Goal: Task Accomplishment & Management: Manage account settings

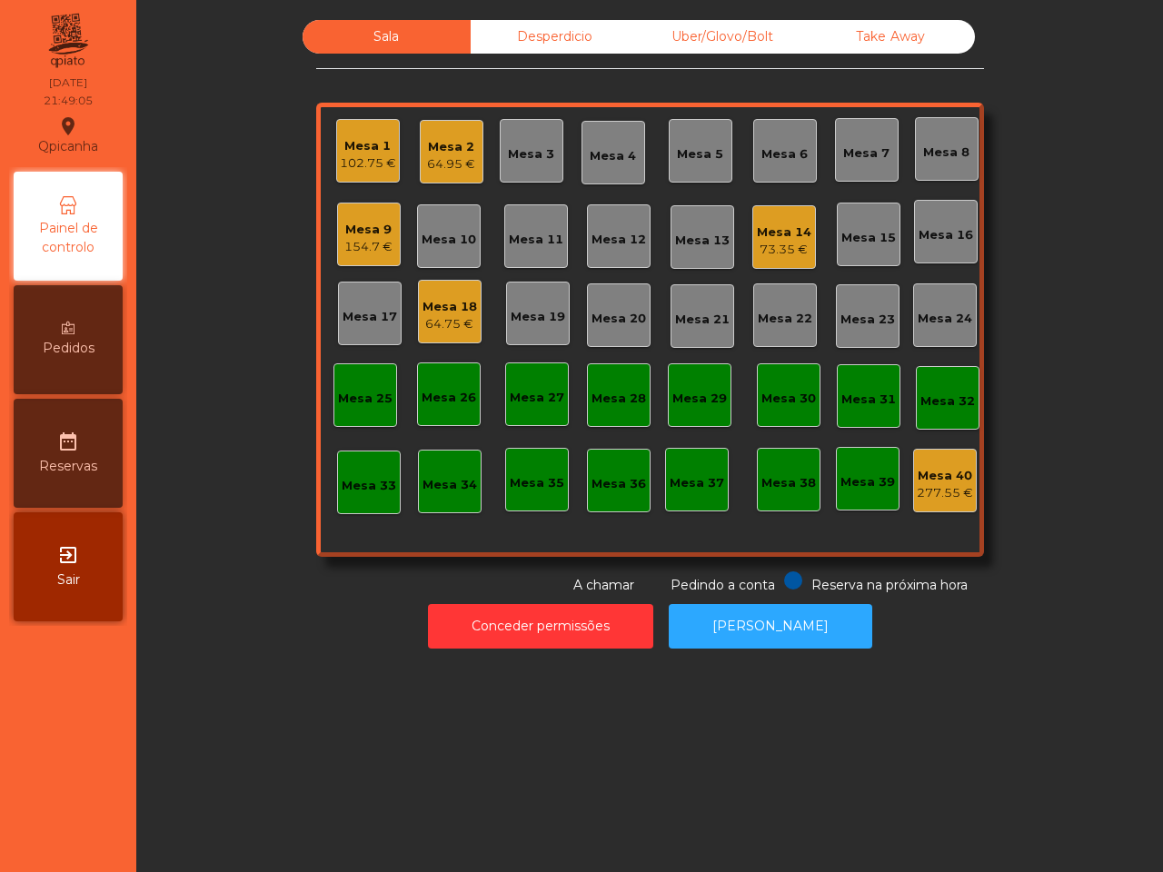
click at [437, 298] on div "Mesa 18" at bounding box center [449, 307] width 55 height 18
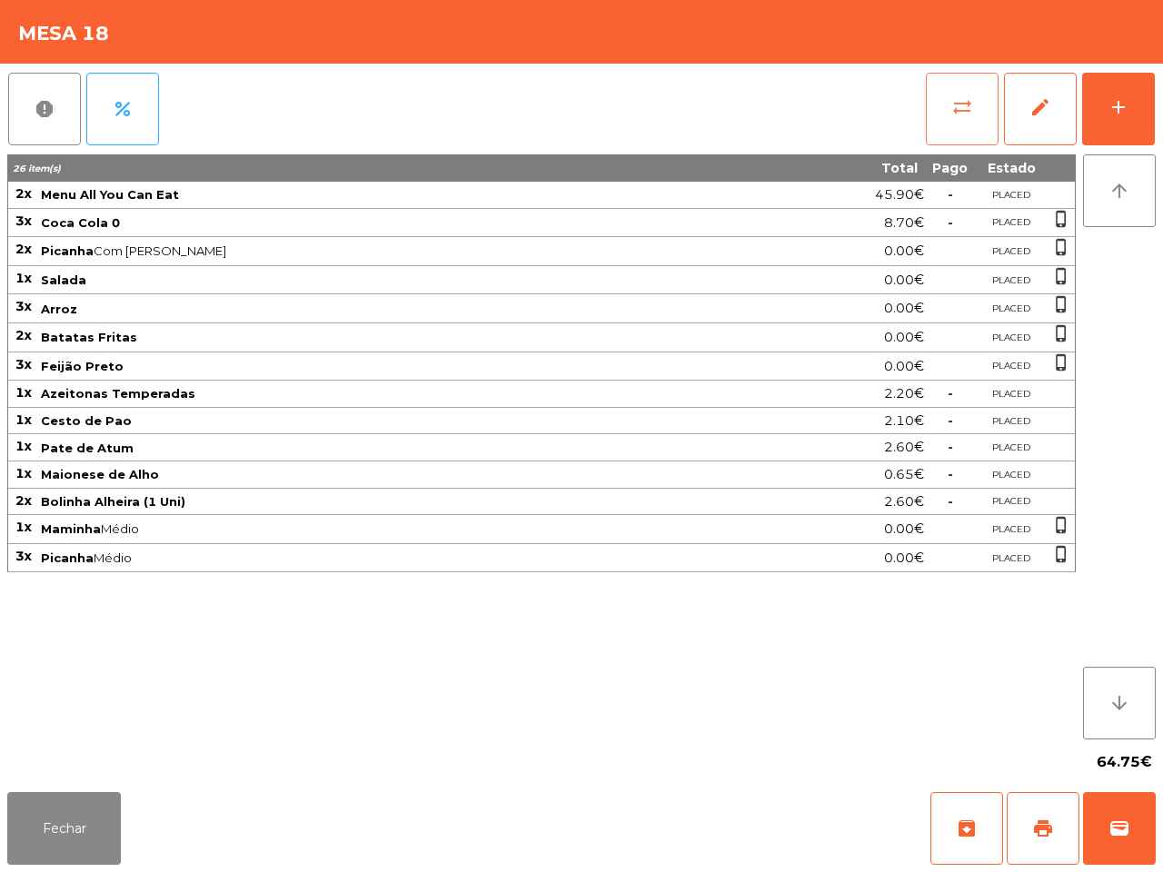
click at [959, 94] on button "sync_alt" at bounding box center [962, 109] width 73 height 73
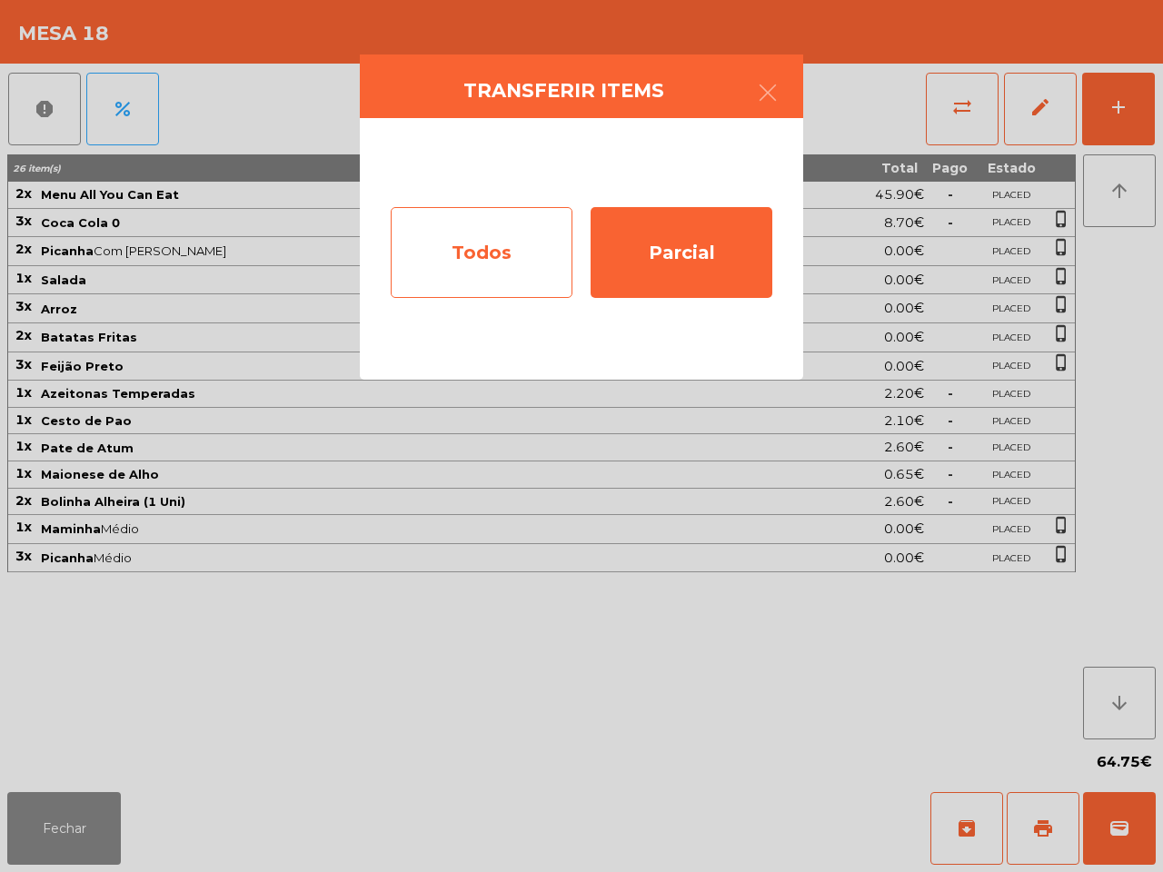
click at [491, 293] on div "Todos" at bounding box center [482, 252] width 182 height 91
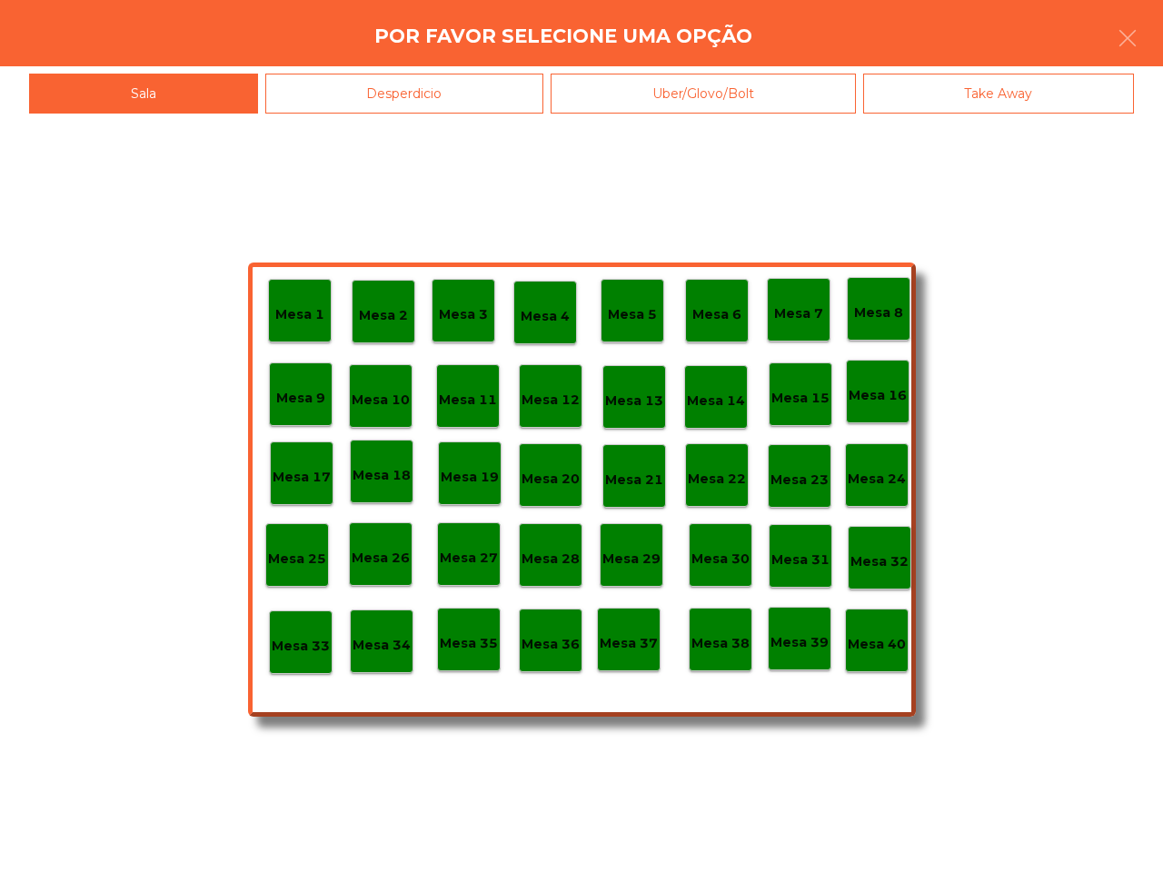
click at [879, 623] on div "Mesa 40" at bounding box center [877, 641] width 64 height 64
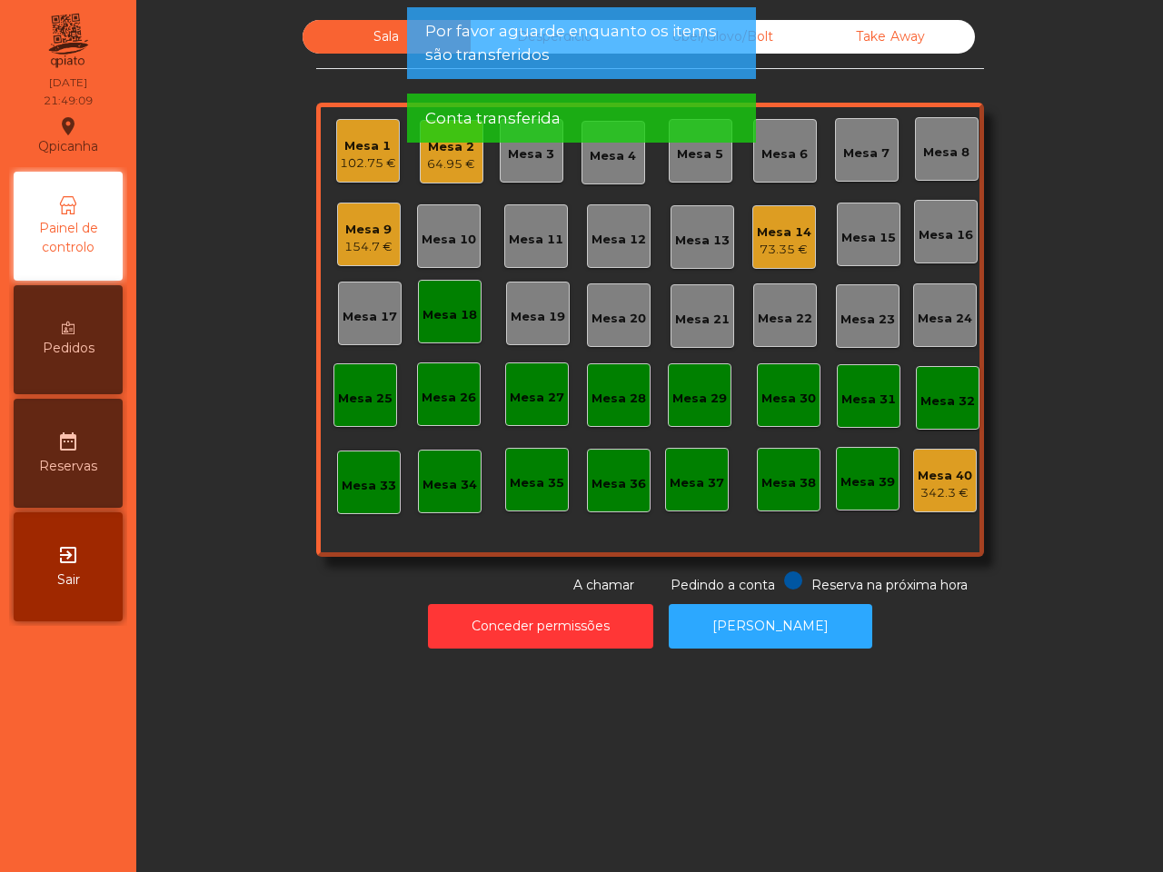
click at [433, 309] on div "Mesa 18" at bounding box center [449, 315] width 55 height 18
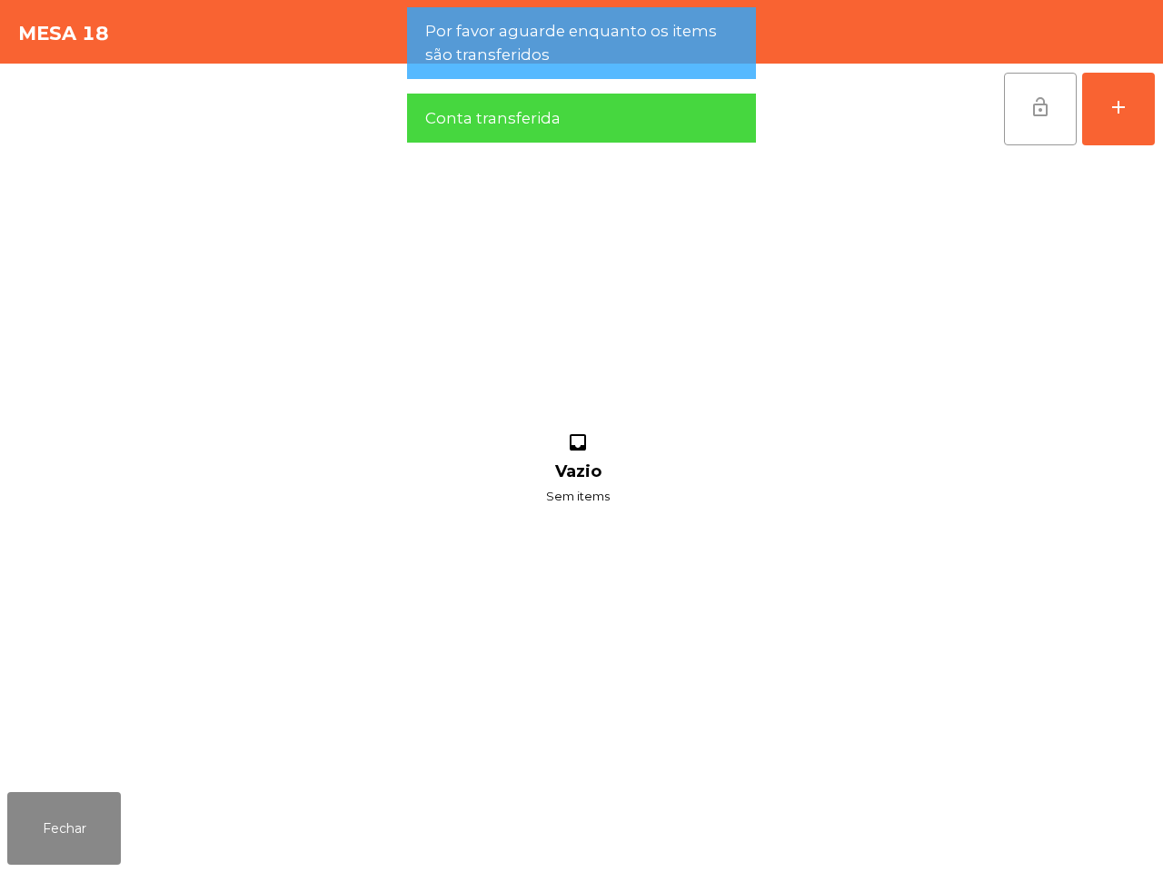
click at [1047, 124] on button "lock_open" at bounding box center [1040, 109] width 73 height 73
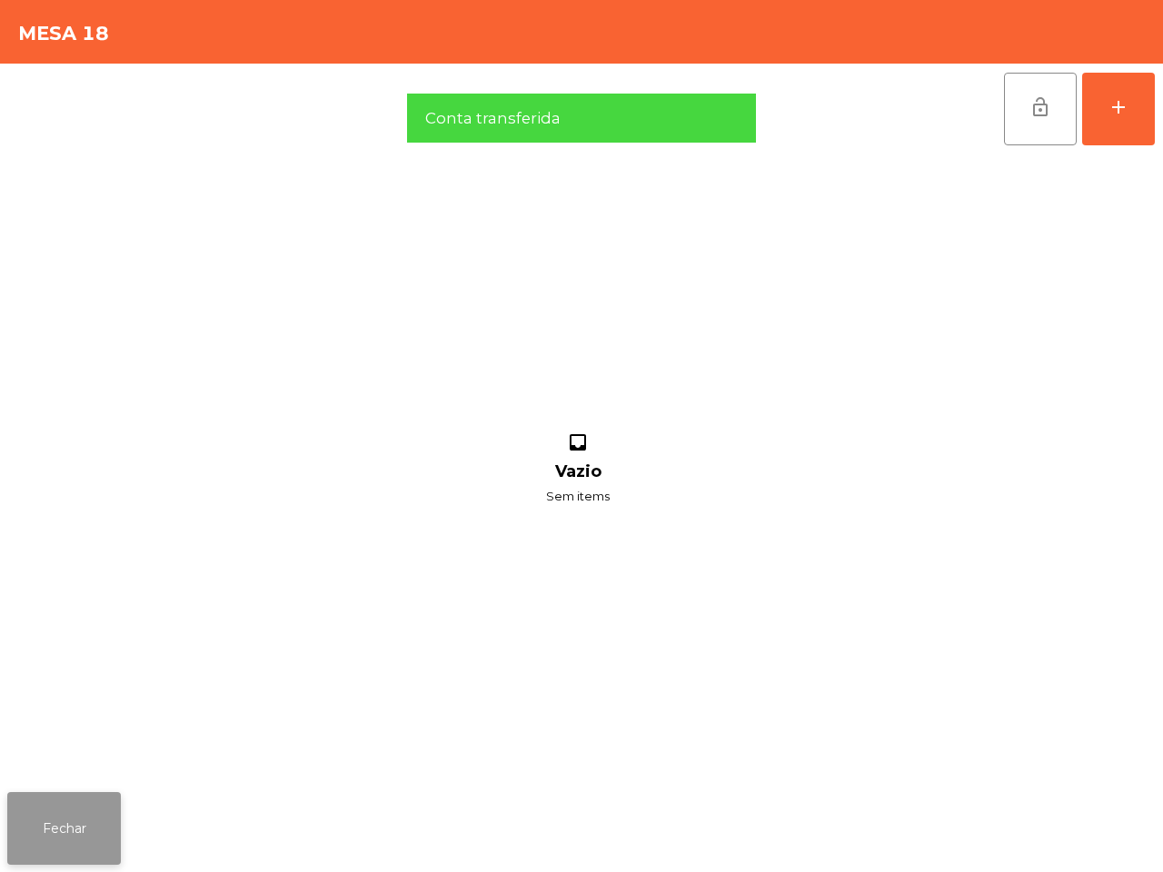
click at [110, 837] on button "Fechar" at bounding box center [64, 828] width 114 height 73
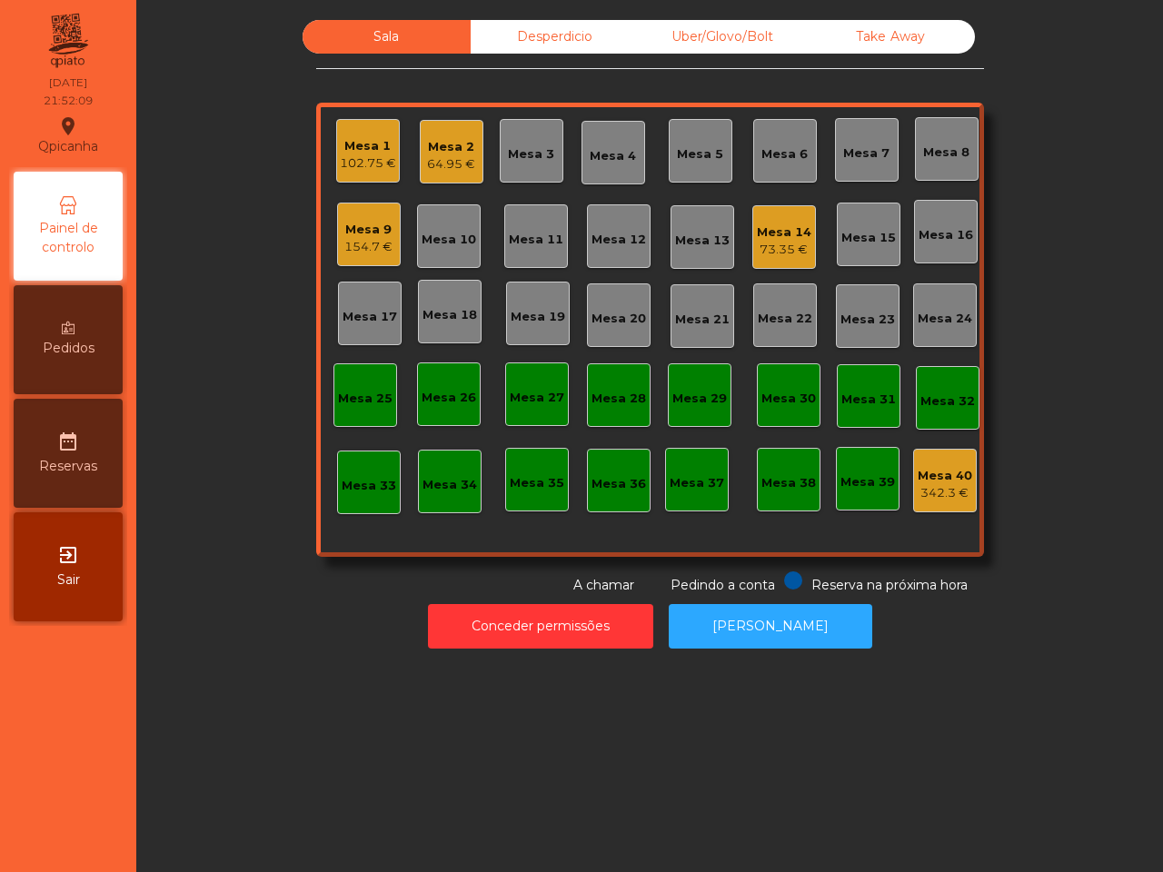
click at [580, 37] on div "Desperdicio" at bounding box center [555, 37] width 168 height 34
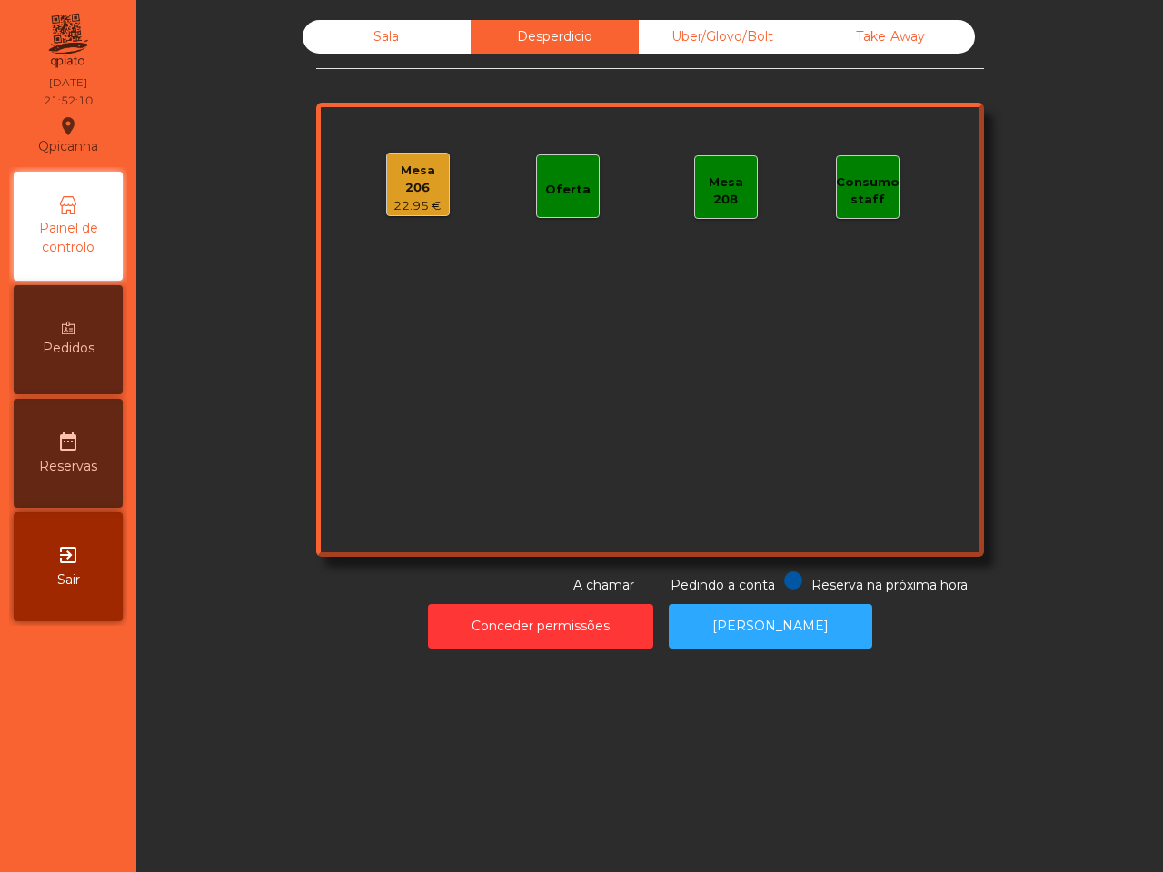
click at [668, 36] on div "Uber/Glovo/Bolt" at bounding box center [723, 37] width 168 height 34
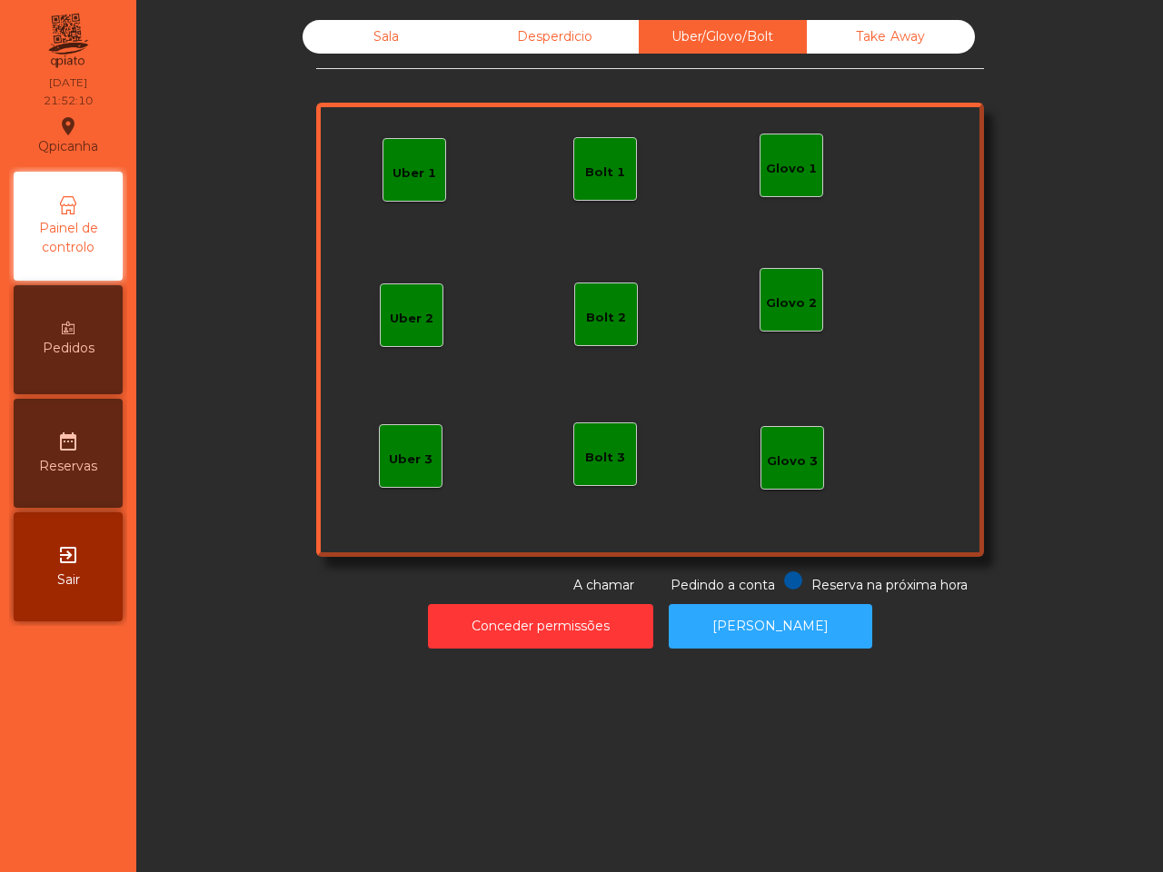
click at [860, 43] on div "Take Away" at bounding box center [891, 37] width 168 height 34
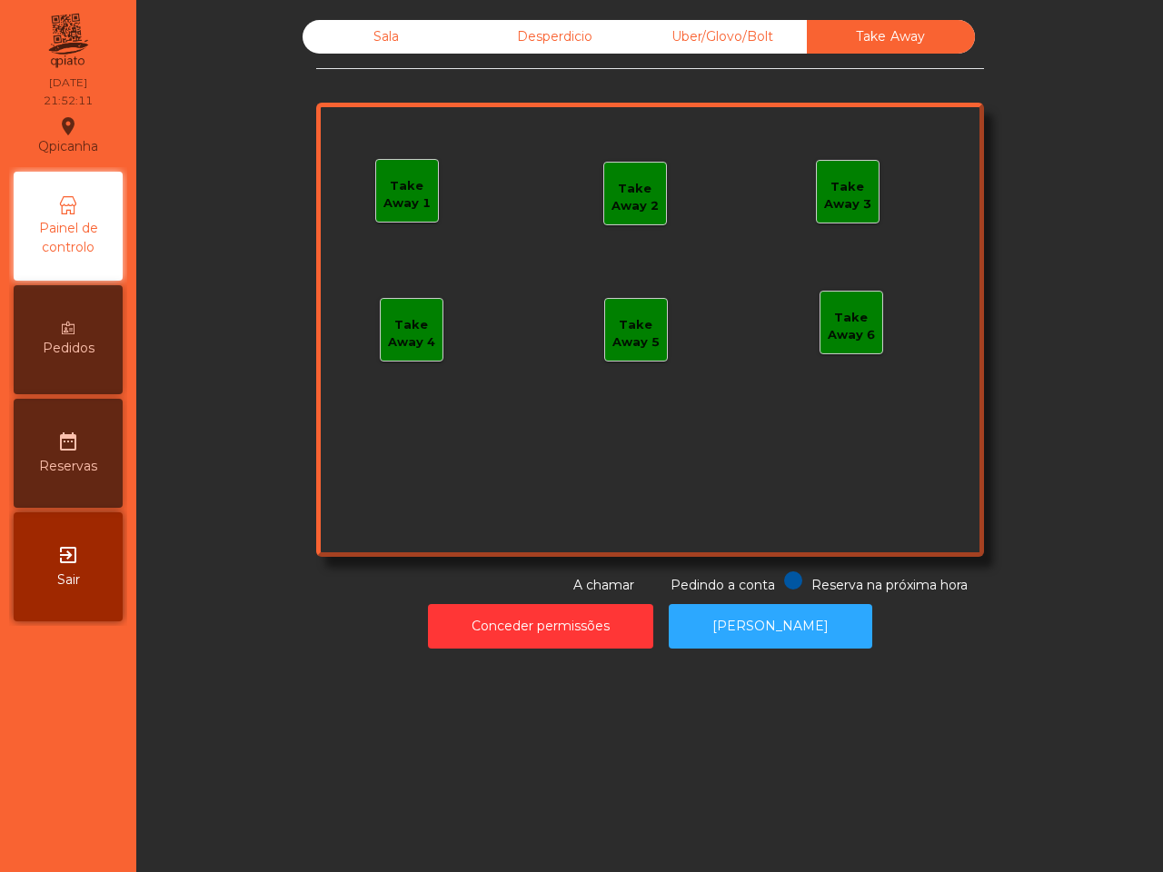
click at [591, 50] on div "Desperdicio" at bounding box center [555, 37] width 168 height 34
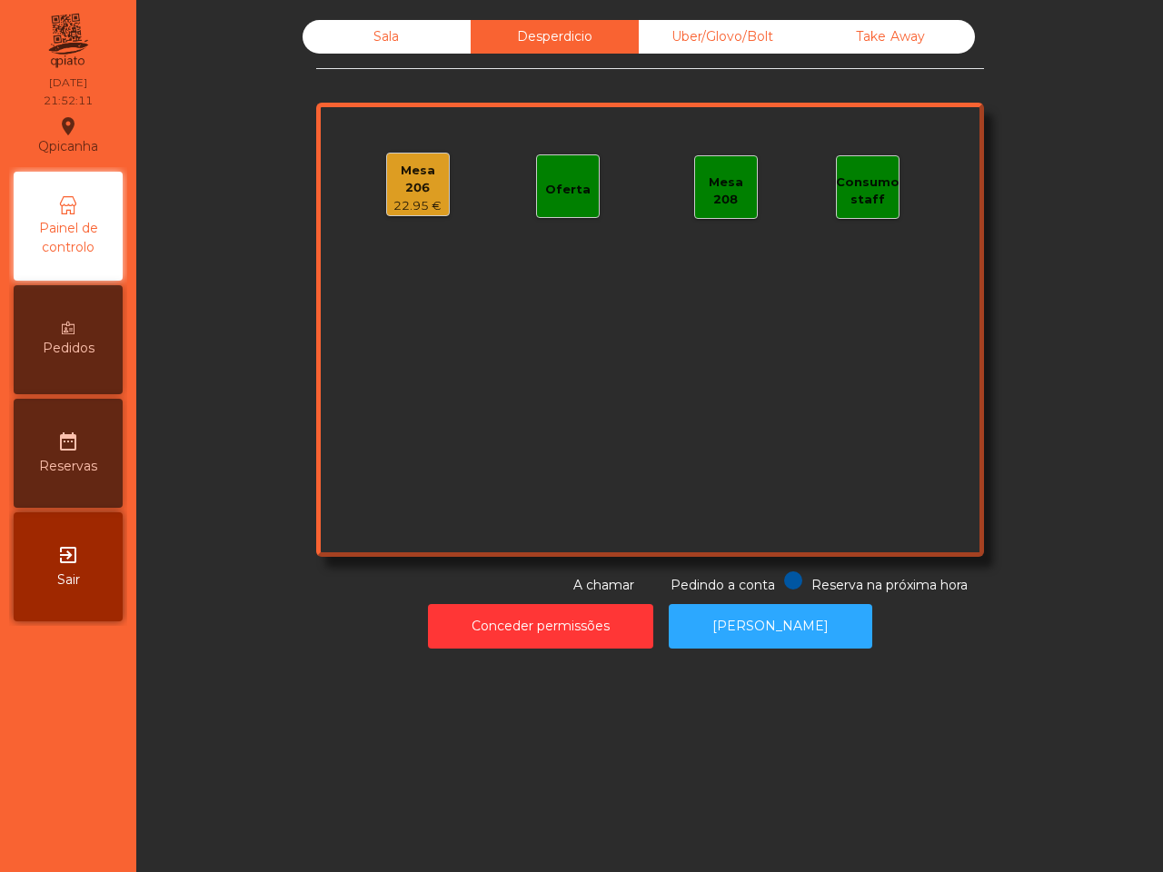
click at [395, 182] on div "Mesa 206" at bounding box center [418, 179] width 62 height 35
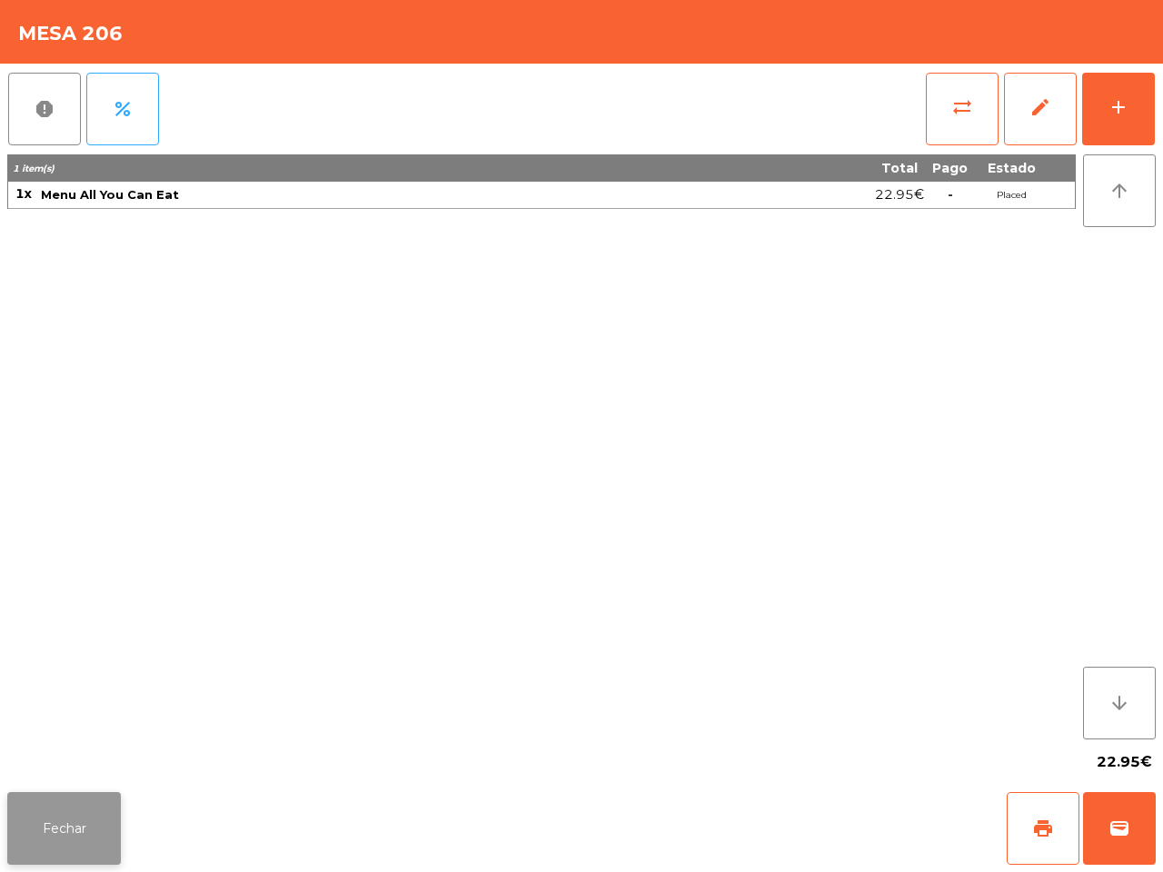
click at [84, 815] on button "Fechar" at bounding box center [64, 828] width 114 height 73
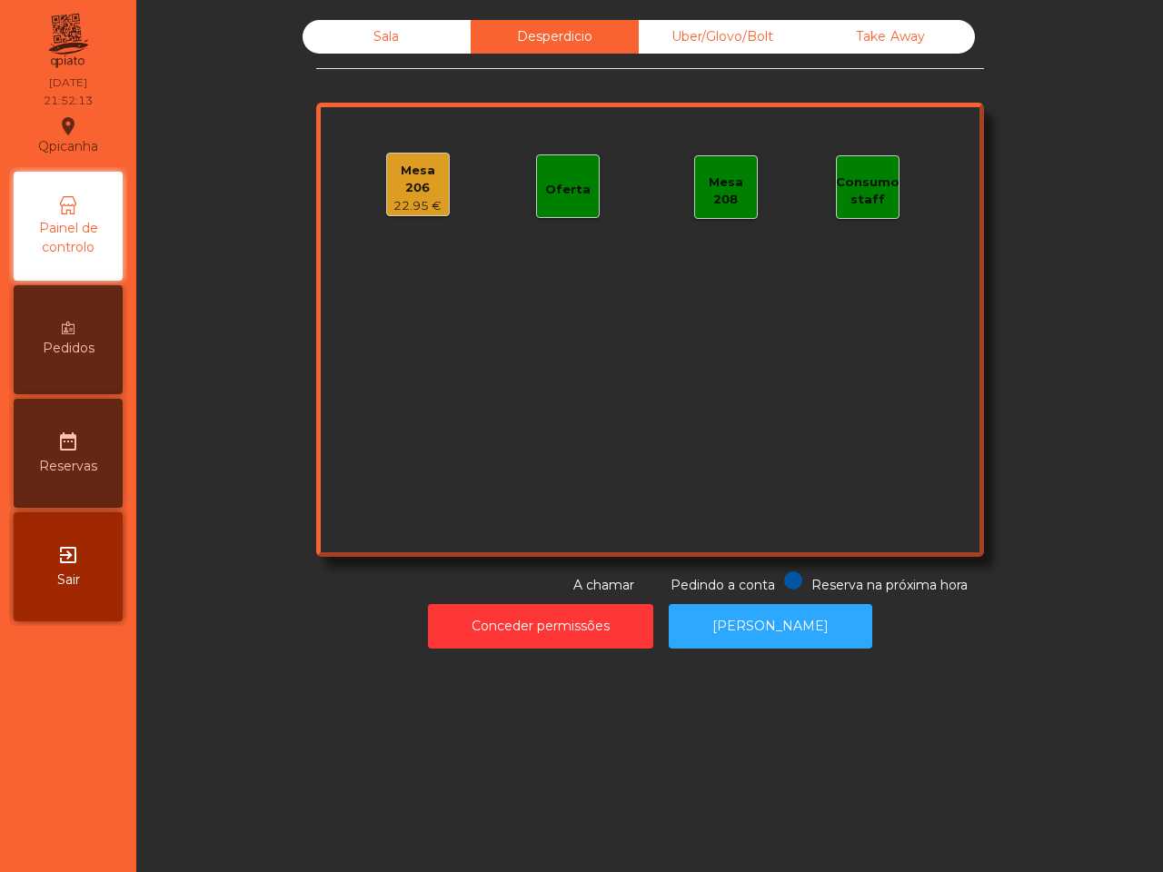
click at [425, 65] on div "Sala Desperdicio Uber/Glovo/Bolt Take Away Mesa 206 22.95 € Oferta Mesa 208 Con…" at bounding box center [650, 307] width 668 height 575
click at [424, 52] on div "Sala" at bounding box center [387, 37] width 168 height 34
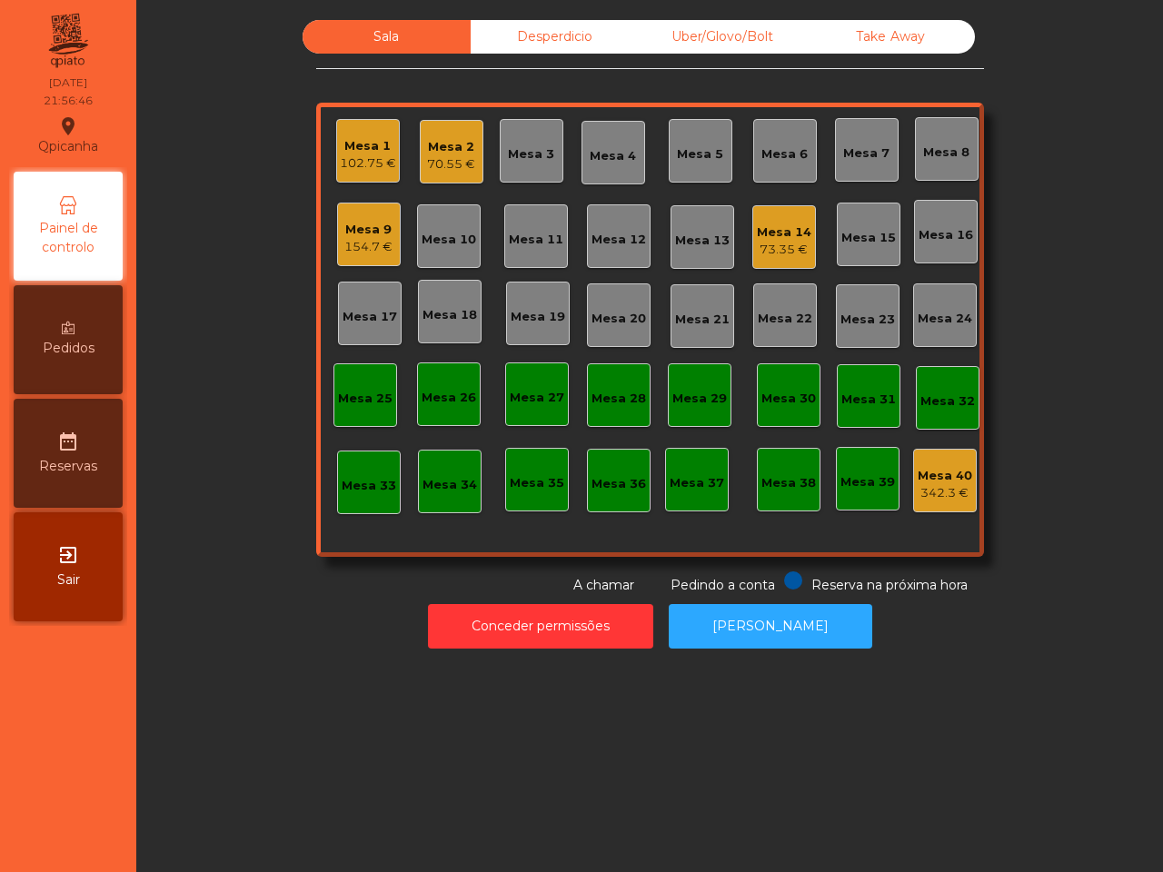
click at [769, 230] on div "Mesa 14" at bounding box center [784, 233] width 55 height 18
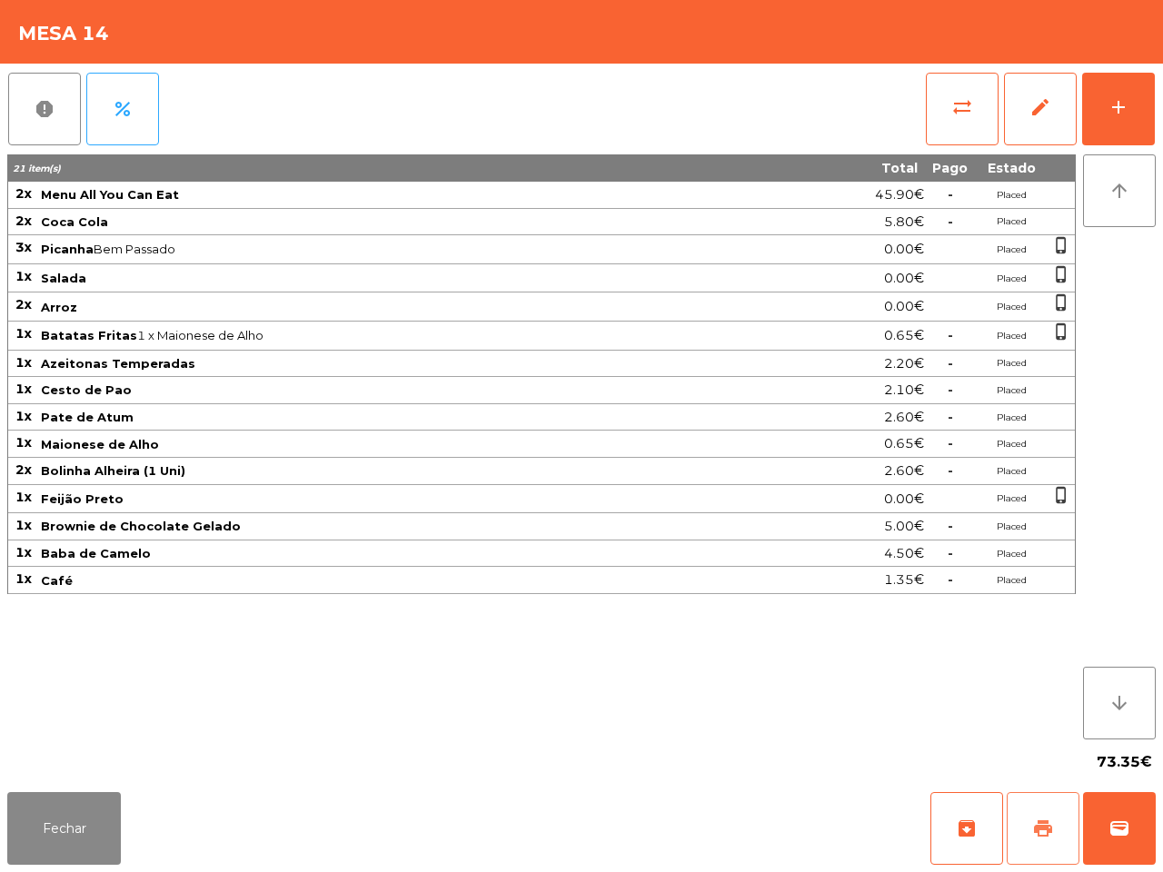
click at [1049, 833] on span "print" at bounding box center [1043, 829] width 22 height 22
click at [52, 843] on button "Fechar" at bounding box center [64, 828] width 114 height 73
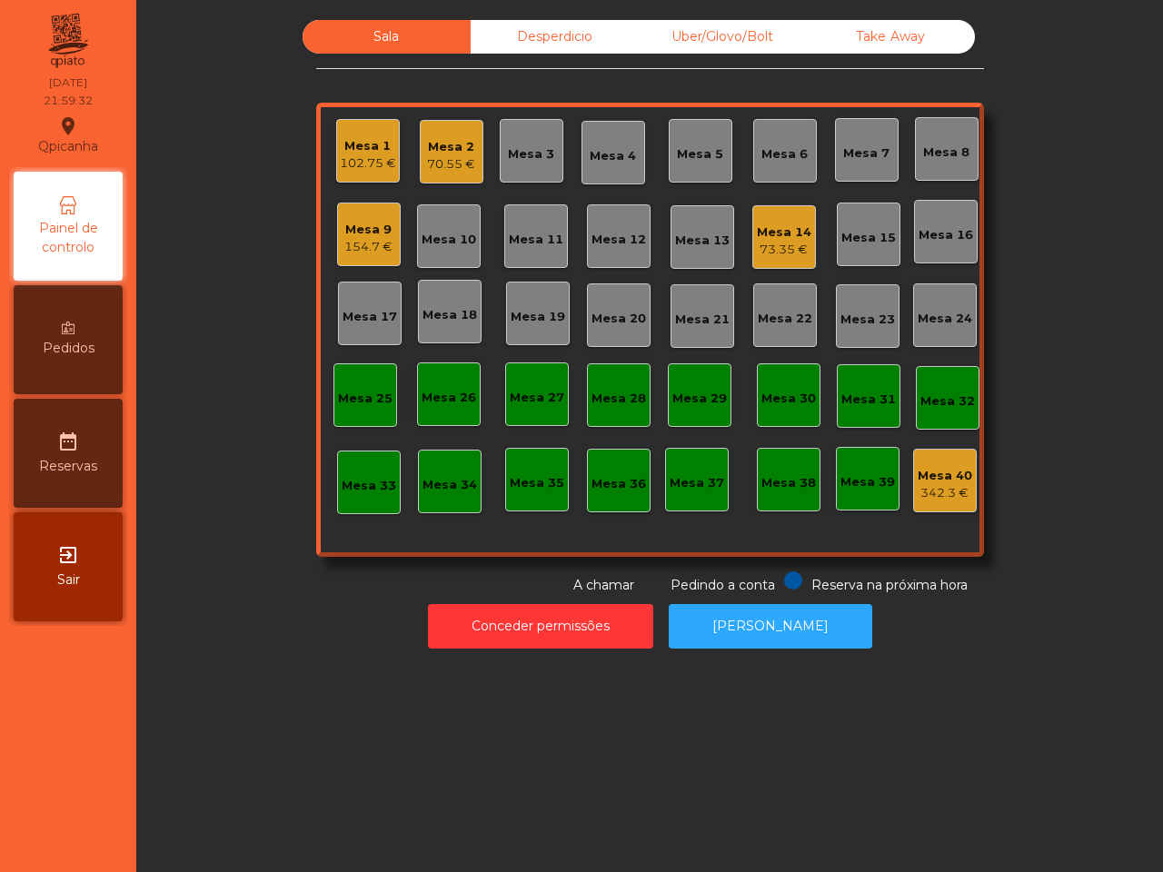
click at [346, 233] on div "Mesa 9" at bounding box center [368, 230] width 48 height 18
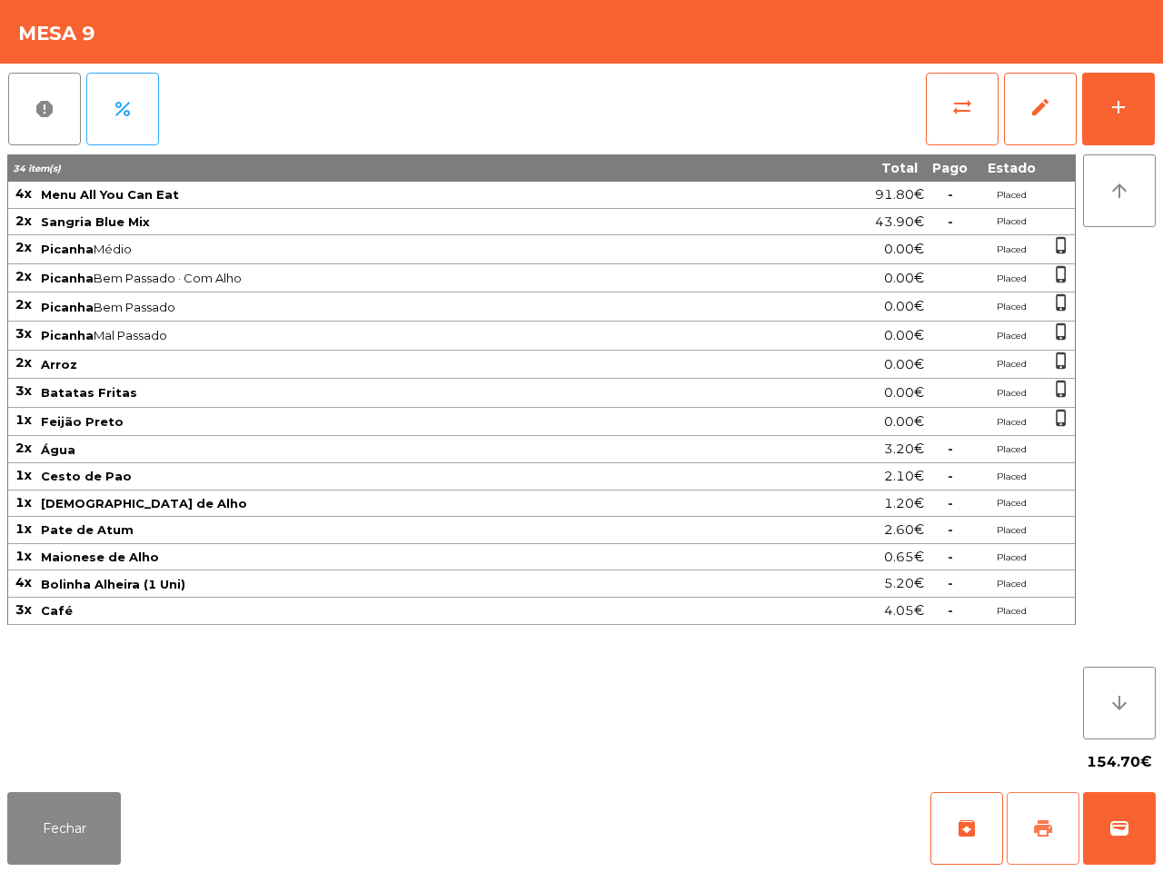
click at [1050, 830] on span "print" at bounding box center [1043, 829] width 22 height 22
click at [1137, 836] on button "wallet" at bounding box center [1119, 828] width 73 height 73
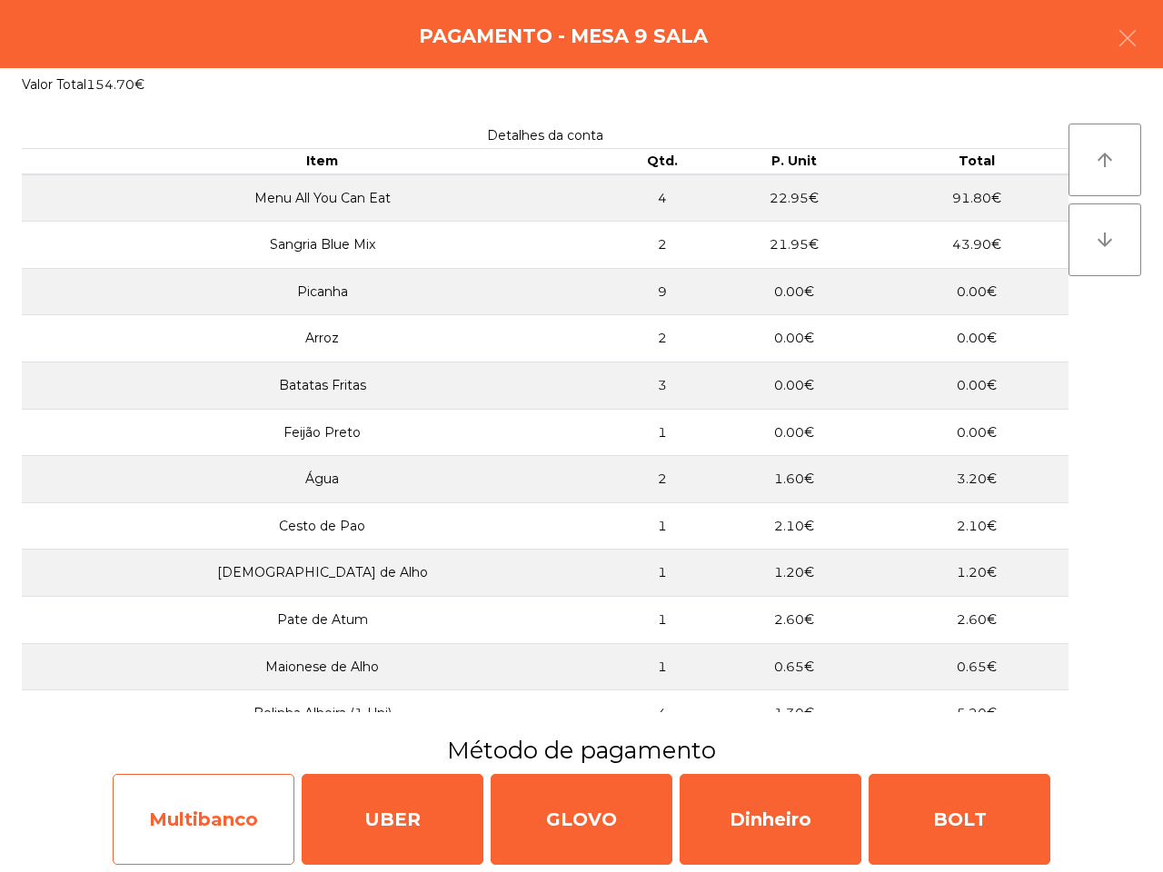
click at [224, 850] on div "Multibanco" at bounding box center [204, 819] width 182 height 91
select select "**"
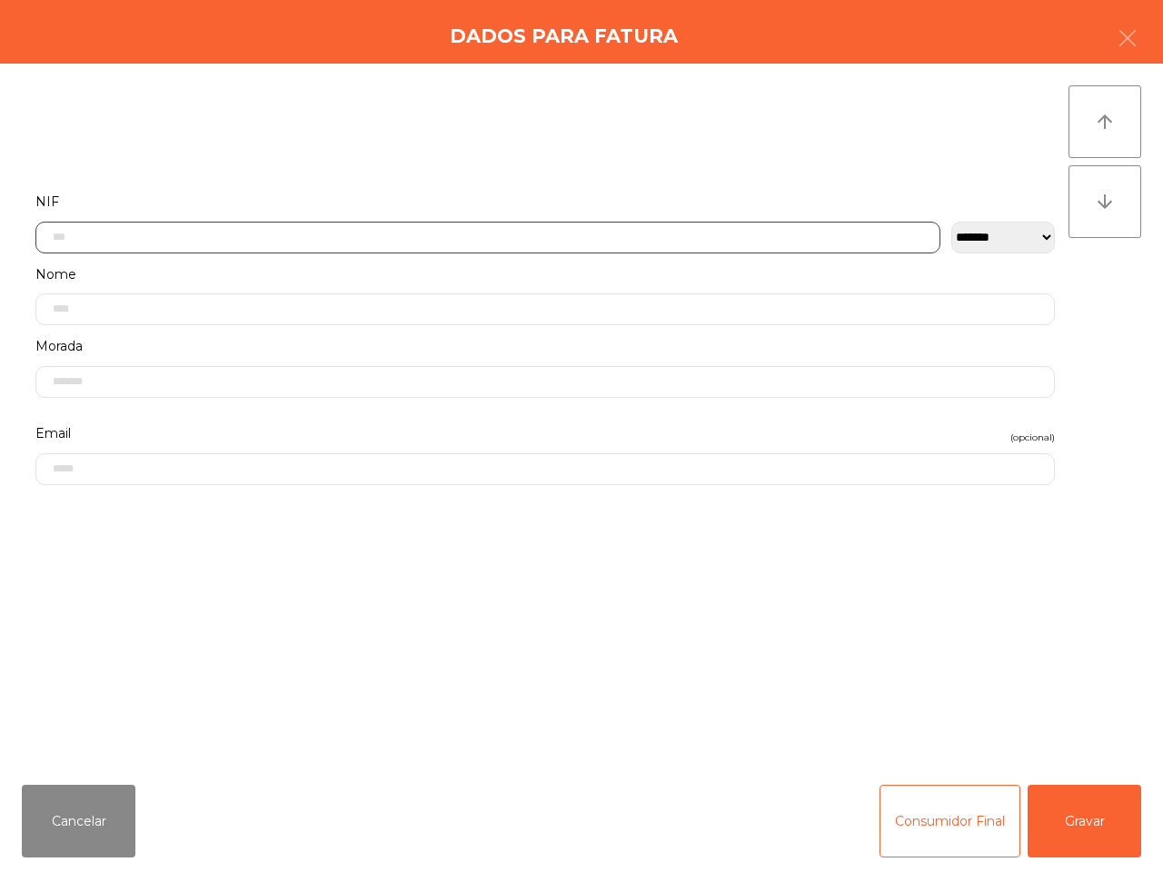
click at [389, 230] on input "text" at bounding box center [487, 238] width 905 height 32
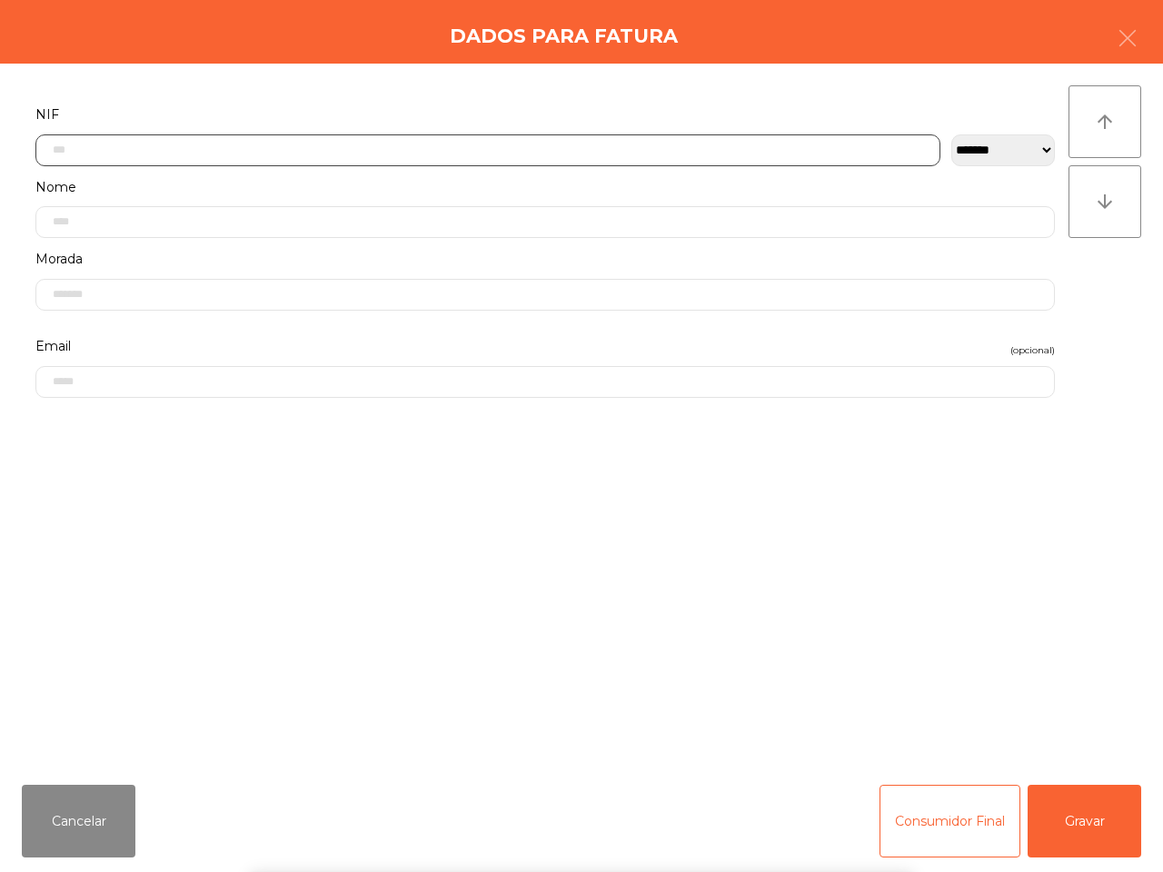
scroll to position [102, 0]
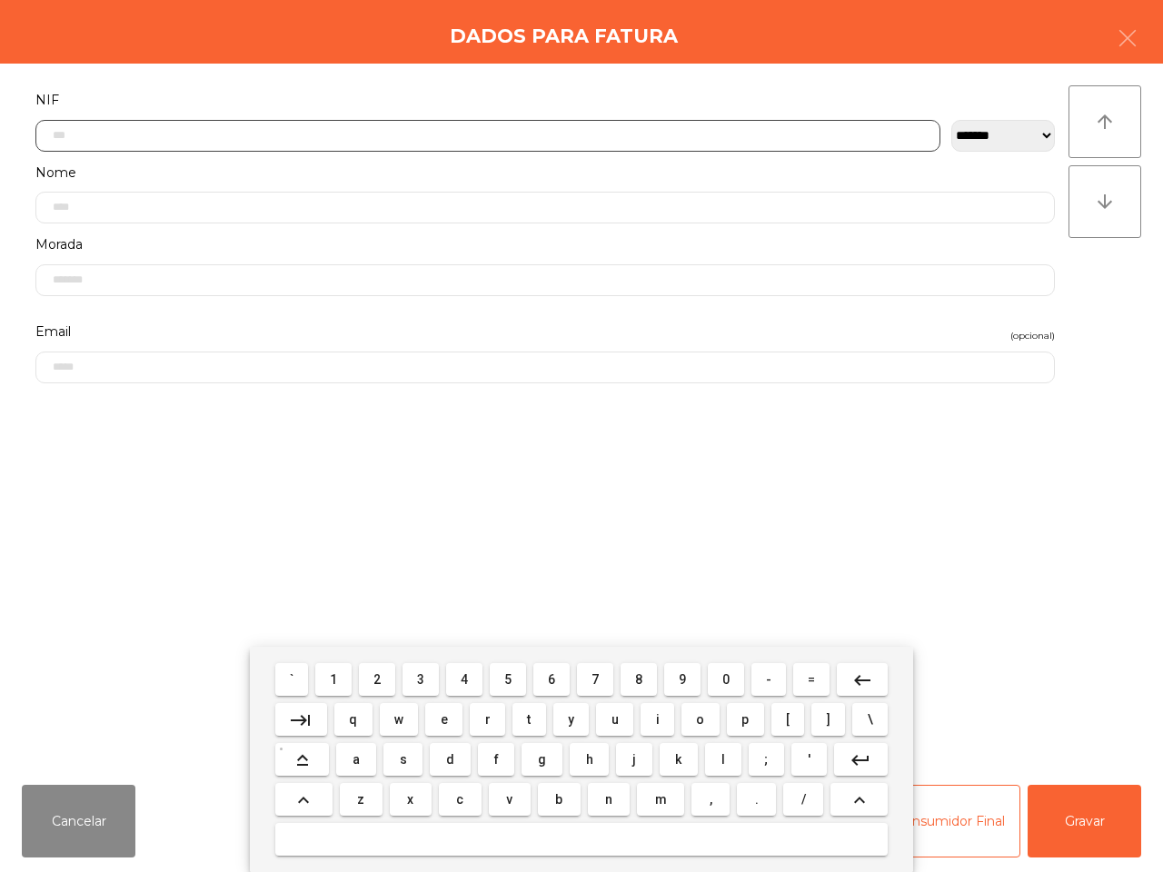
click at [502, 680] on button "5" at bounding box center [508, 679] width 36 height 33
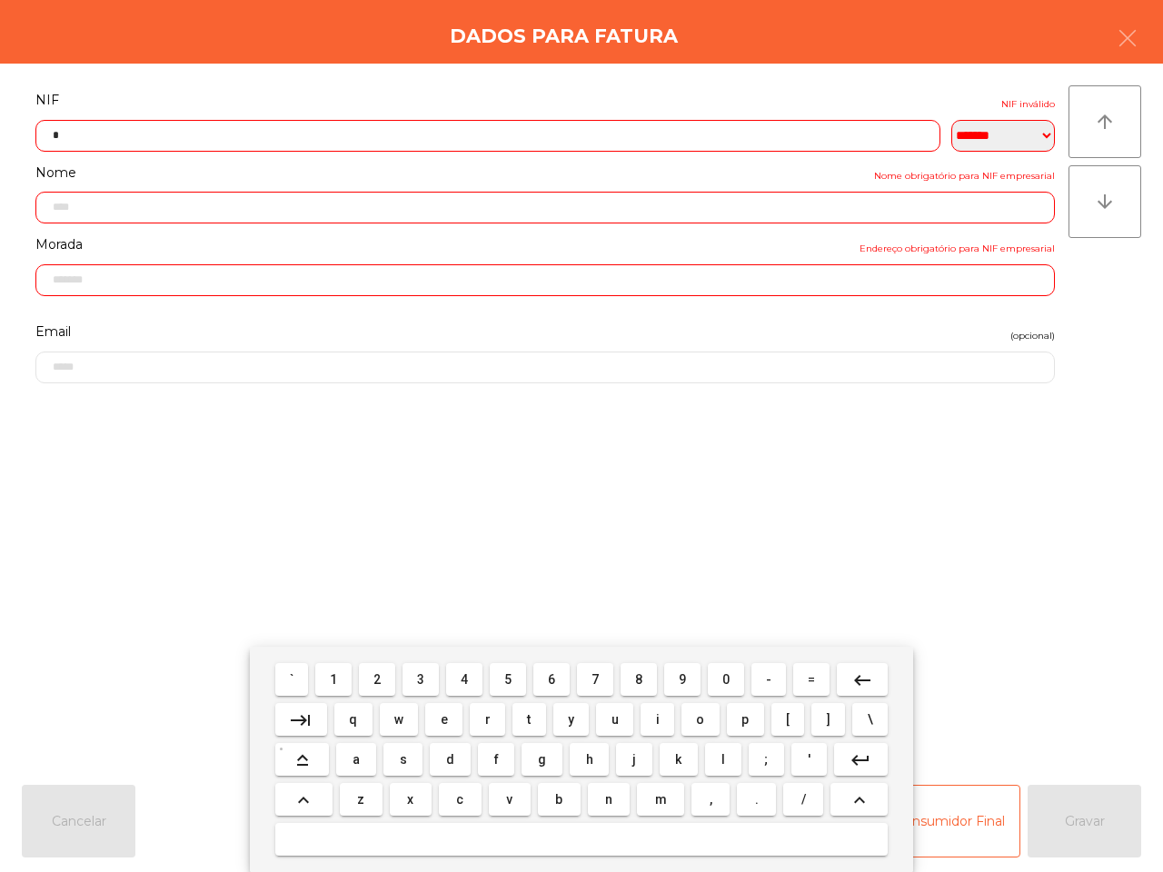
click at [341, 673] on button "1" at bounding box center [333, 679] width 36 height 33
click at [679, 677] on span "9" at bounding box center [682, 679] width 7 height 15
click at [729, 673] on button "0" at bounding box center [726, 679] width 36 height 33
click at [729, 675] on button "0" at bounding box center [726, 679] width 36 height 33
click at [343, 673] on button "1" at bounding box center [333, 679] width 36 height 33
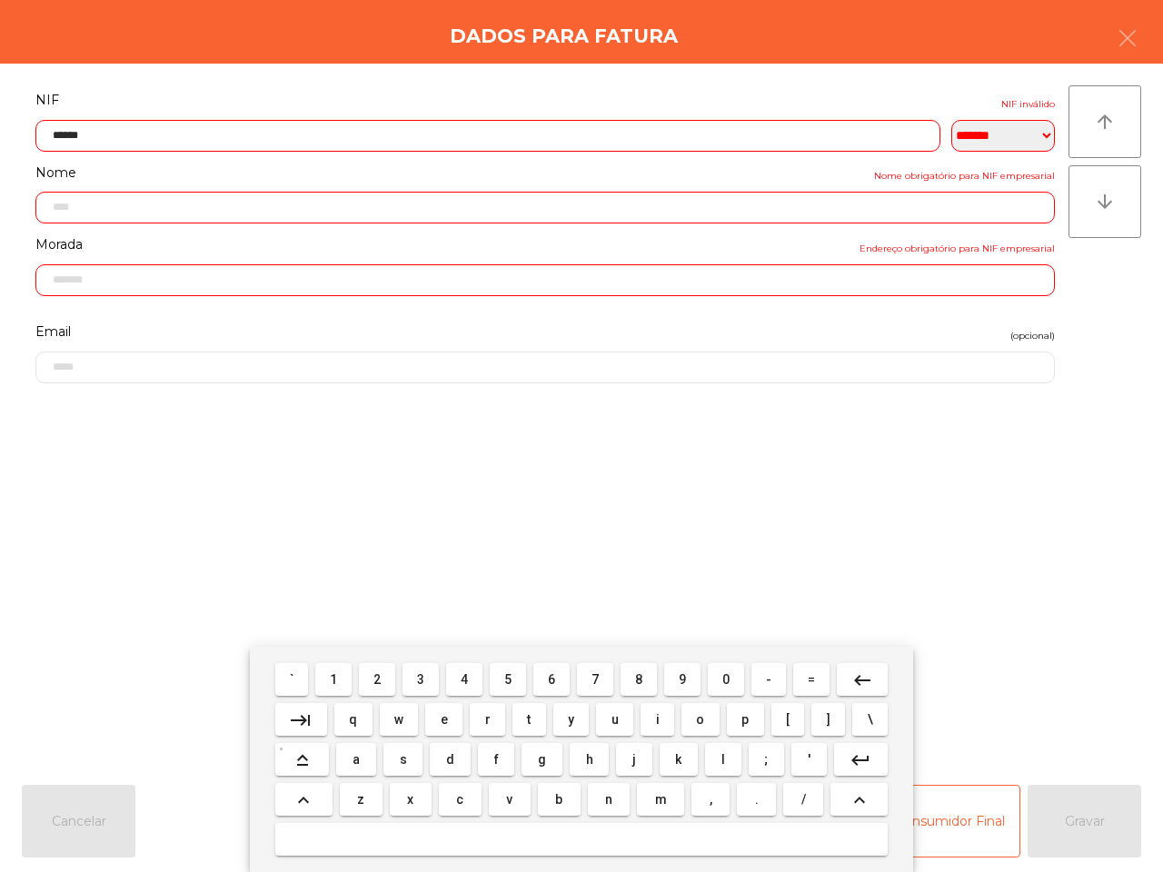
click at [679, 677] on span "9" at bounding box center [682, 679] width 7 height 15
click at [507, 680] on span "5" at bounding box center [507, 679] width 7 height 15
drag, startPoint x: 636, startPoint y: 678, endPoint x: 650, endPoint y: 679, distance: 13.7
click at [637, 678] on span "8" at bounding box center [638, 679] width 7 height 15
type input "*********"
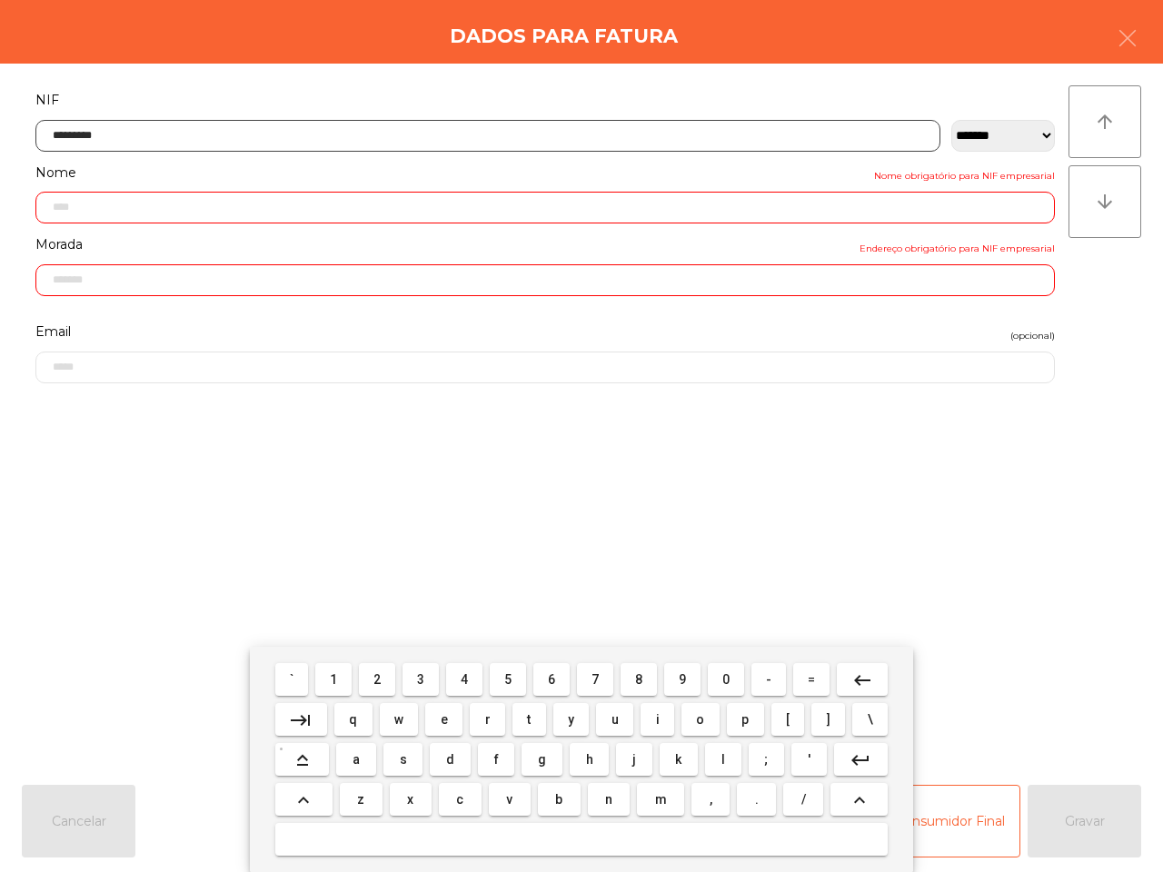
type input "**********"
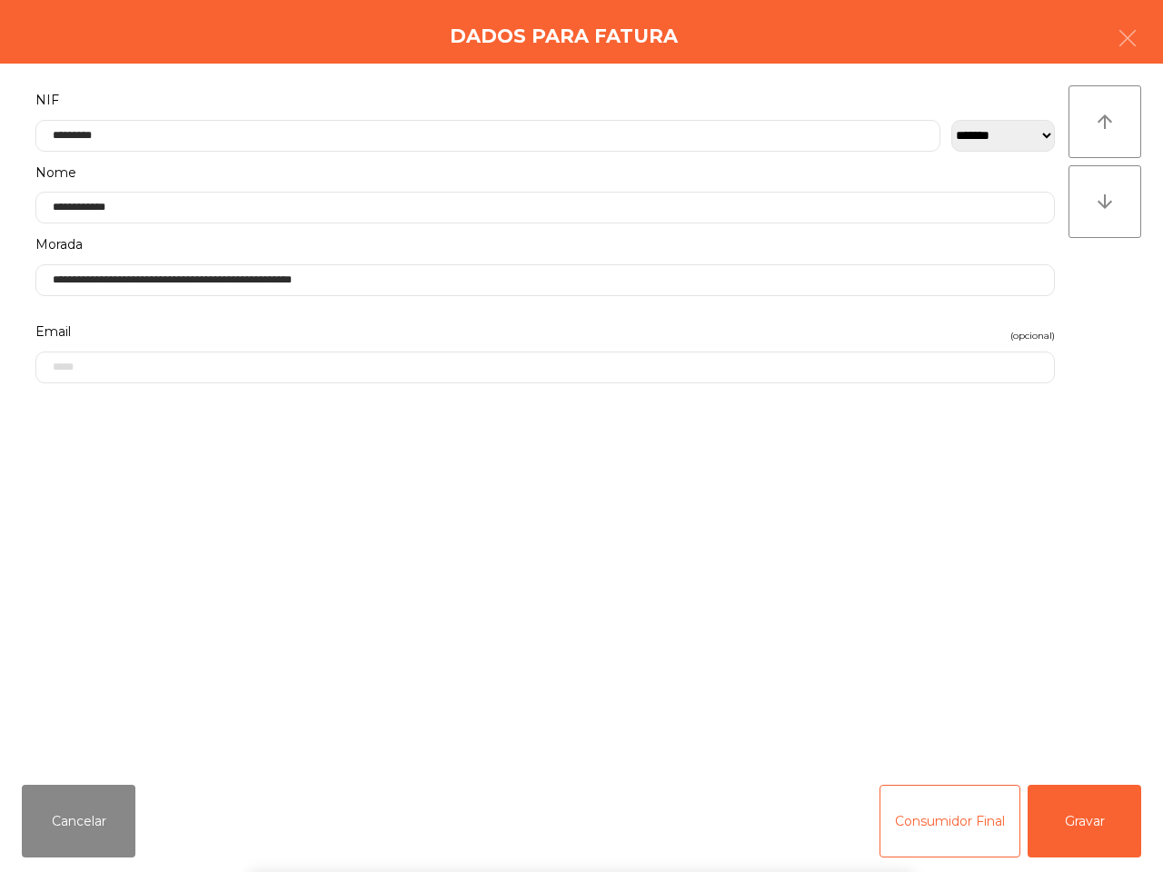
click at [1084, 827] on div "` 1 2 3 4 5 6 7 8 9 0 - = keyboard_backspace keyboard_tab q w e r t y u i o p […" at bounding box center [581, 759] width 1163 height 225
click at [1084, 827] on button "Gravar" at bounding box center [1085, 821] width 114 height 73
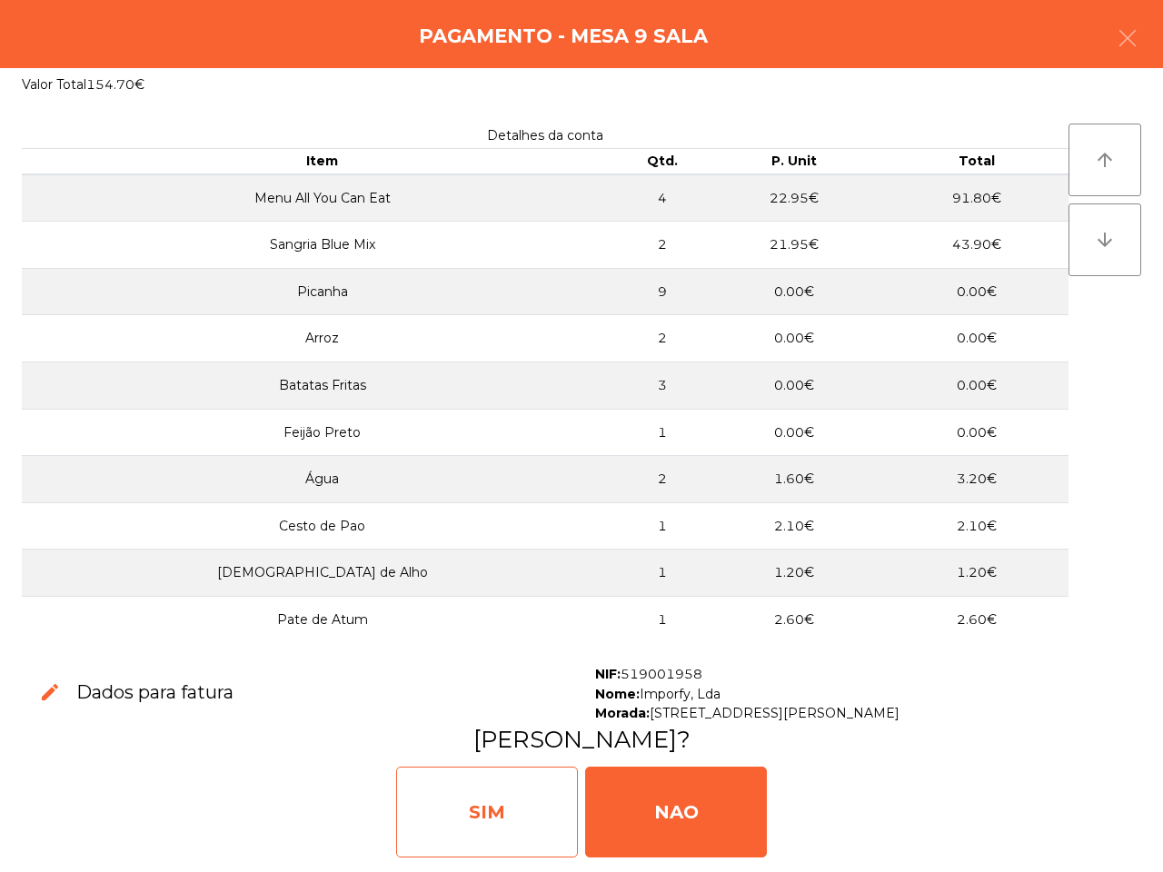
click at [512, 787] on div "SIM" at bounding box center [487, 812] width 182 height 91
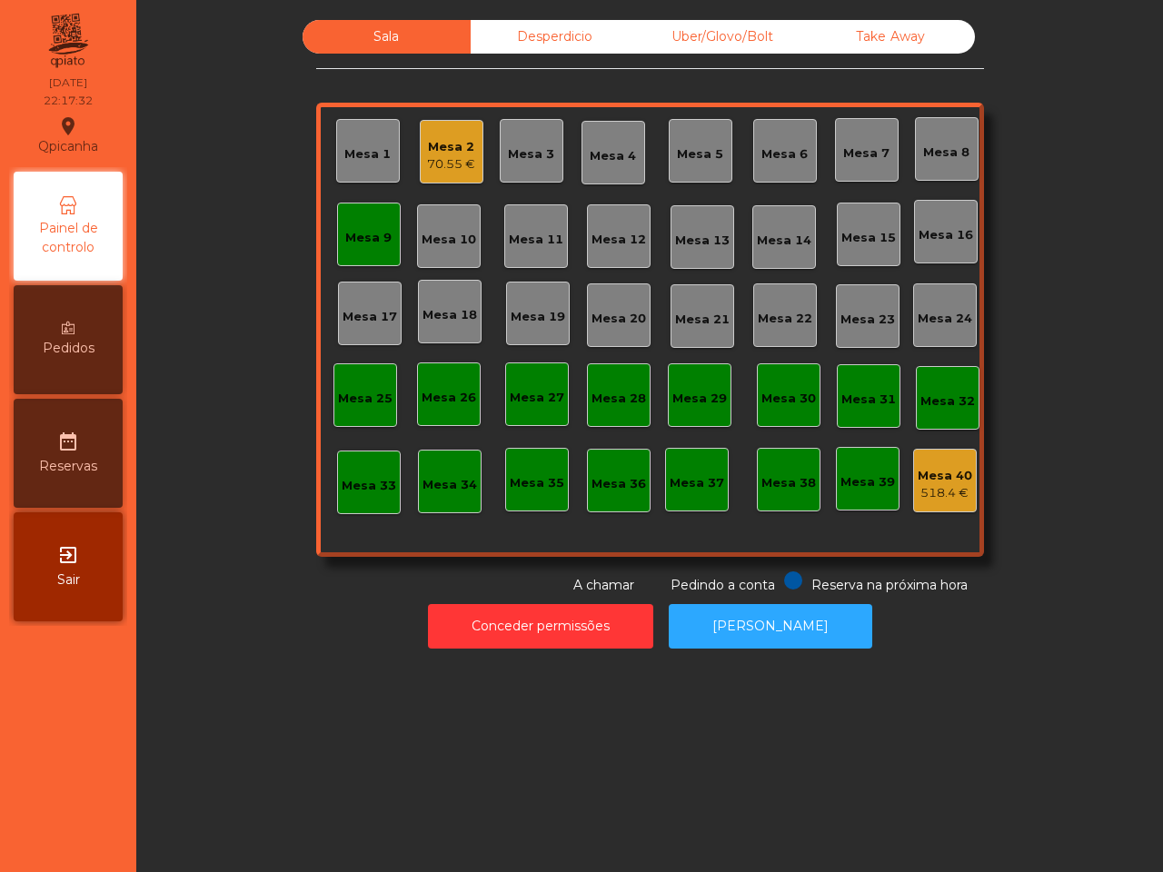
drag, startPoint x: 424, startPoint y: 756, endPoint x: 459, endPoint y: 795, distance: 52.1
click at [452, 792] on div "Sala Desperdicio Uber/Glovo/Bolt Take Away Mesa 1 Mesa 2 70.55 € Mesa 3 Mesa 4 …" at bounding box center [649, 436] width 1027 height 872
click at [373, 243] on div "Mesa 9" at bounding box center [368, 238] width 46 height 18
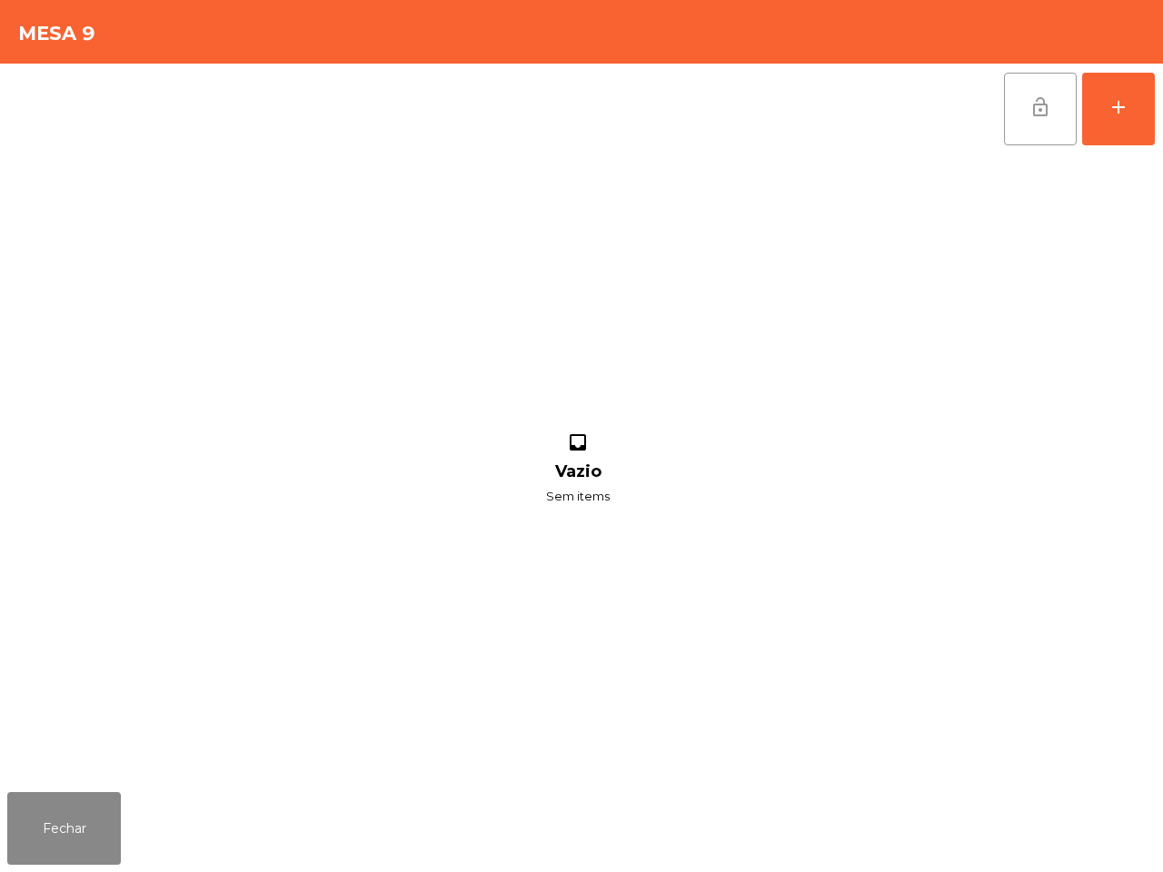
click at [1029, 109] on span "lock_open" at bounding box center [1040, 107] width 22 height 22
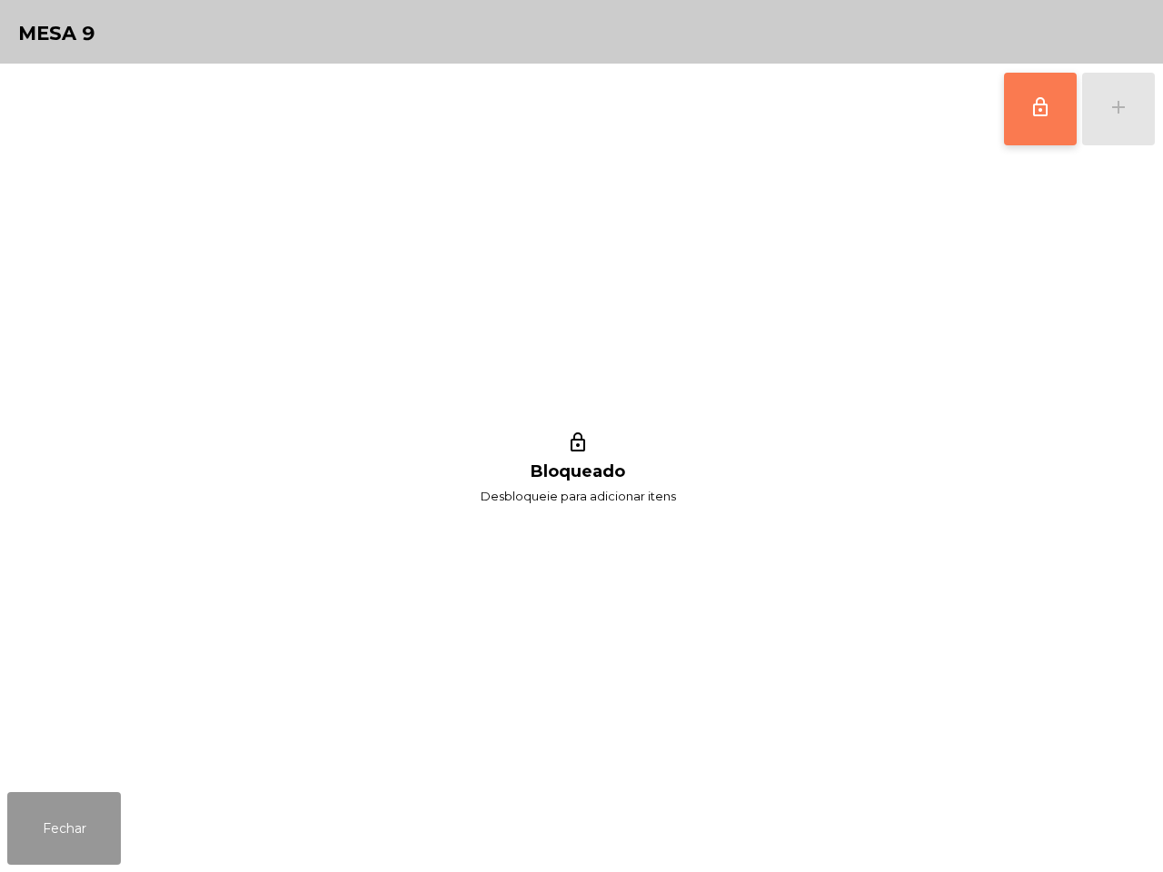
click at [88, 825] on button "Fechar" at bounding box center [64, 828] width 114 height 73
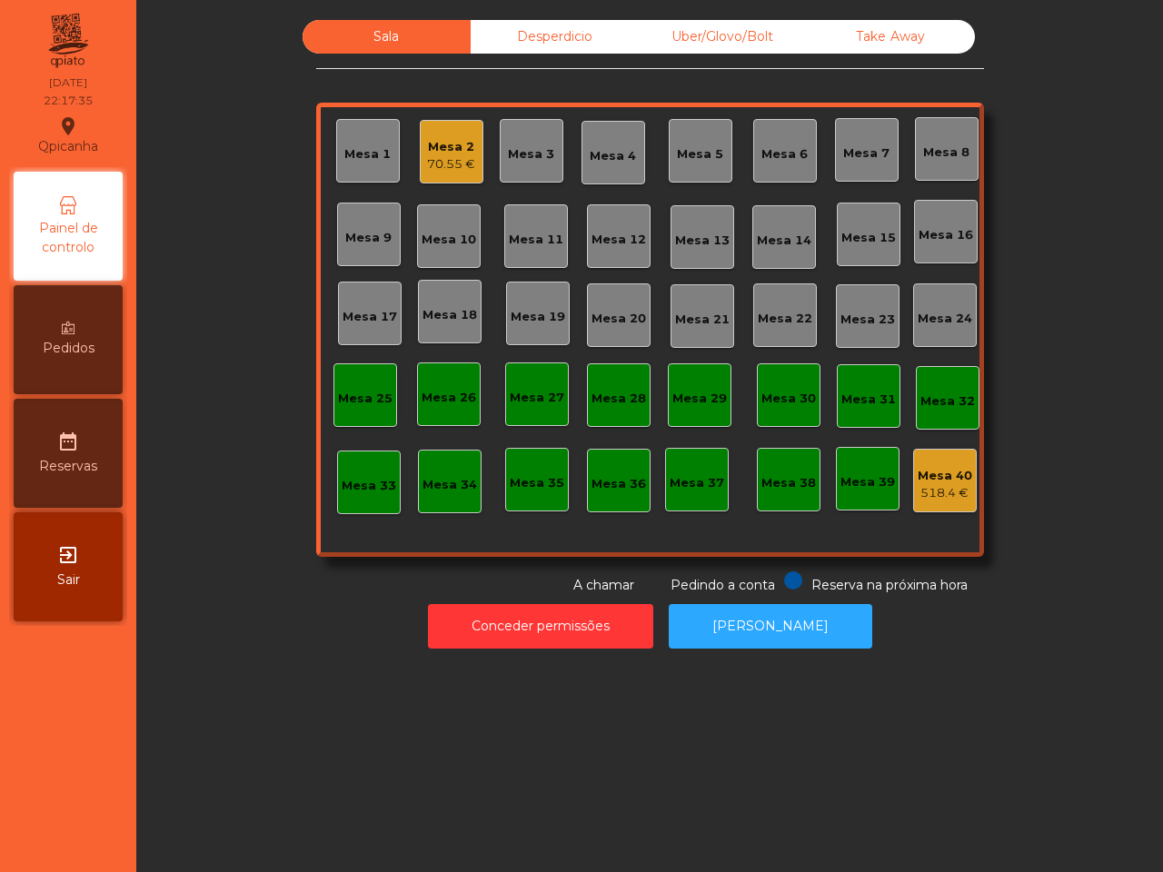
click at [455, 145] on div "Mesa 2" at bounding box center [451, 147] width 48 height 18
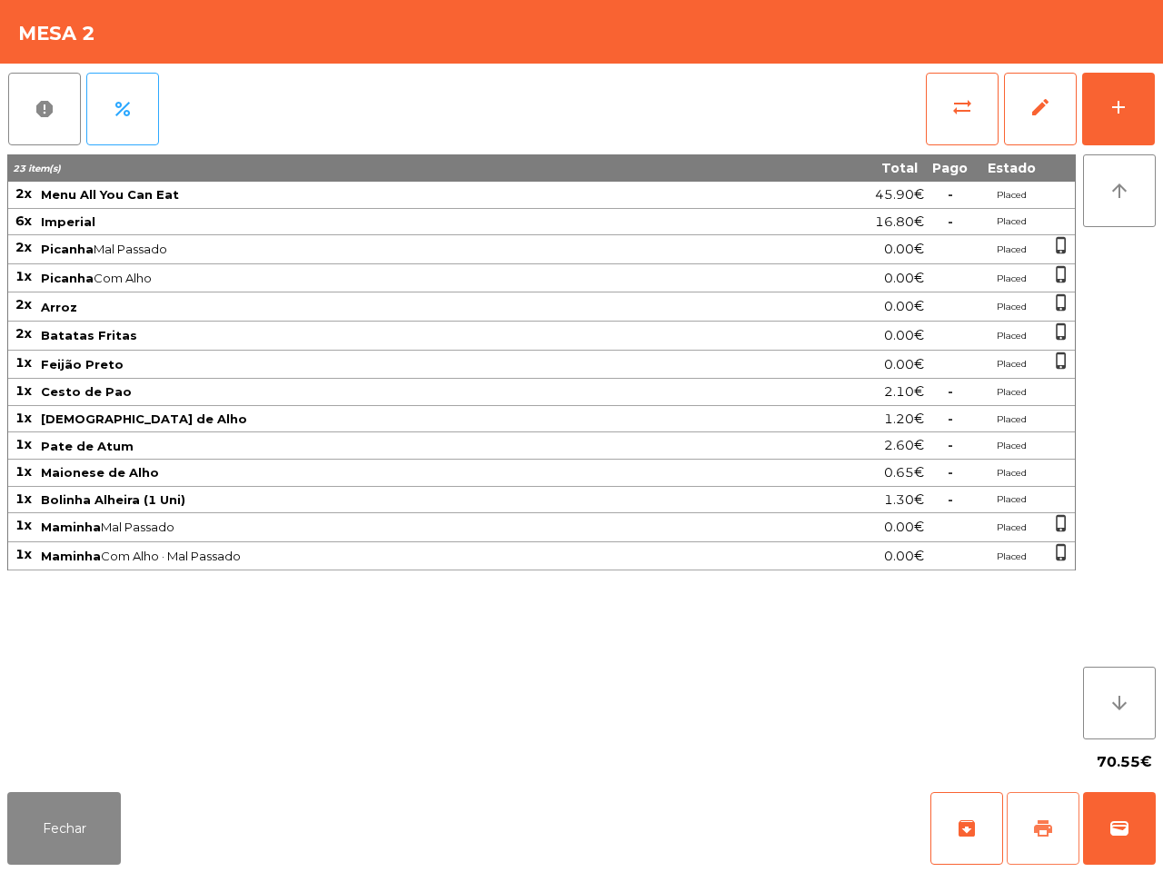
click at [1037, 839] on span "print" at bounding box center [1043, 829] width 22 height 22
click at [66, 841] on button "Fechar" at bounding box center [64, 828] width 114 height 73
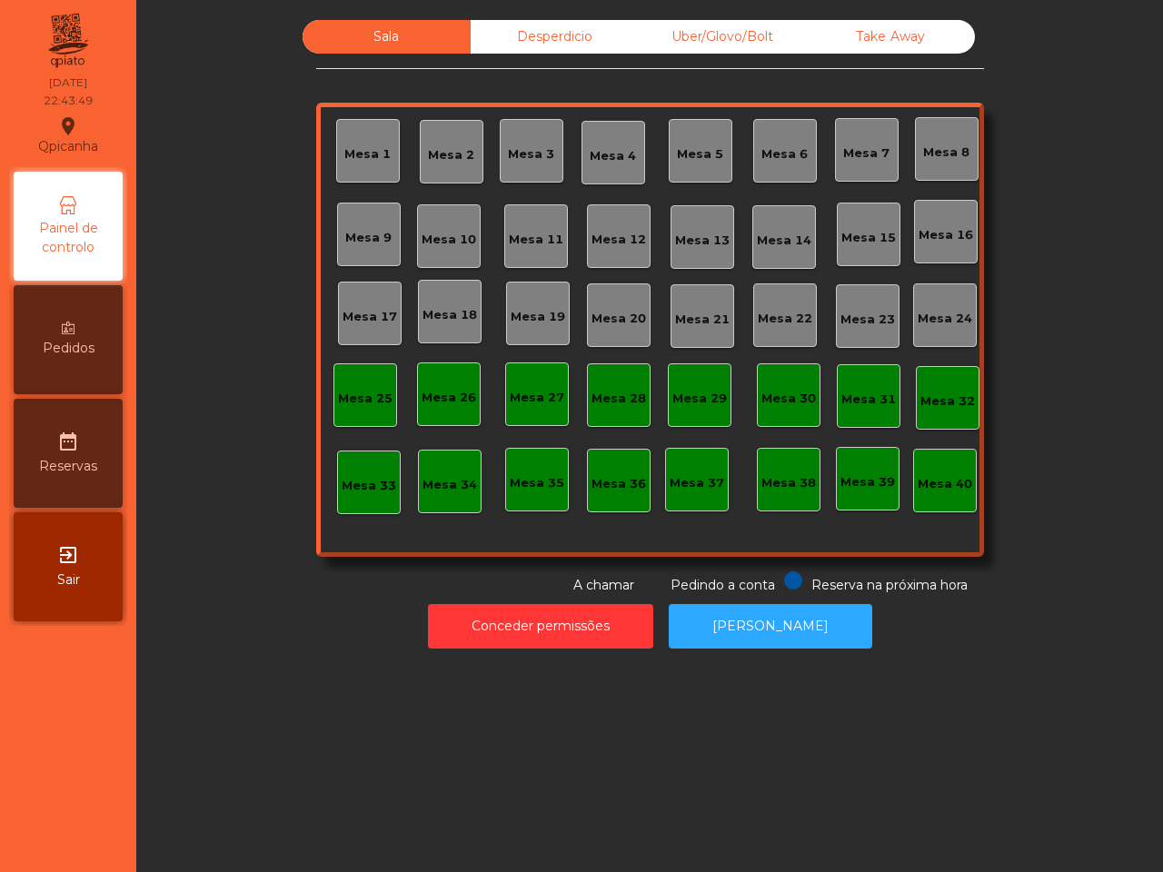
click at [459, 596] on div "Conceder permissões Abrir [PERSON_NAME]" at bounding box center [650, 626] width 978 height 63
click at [462, 621] on button "Conceder permissões" at bounding box center [540, 626] width 225 height 45
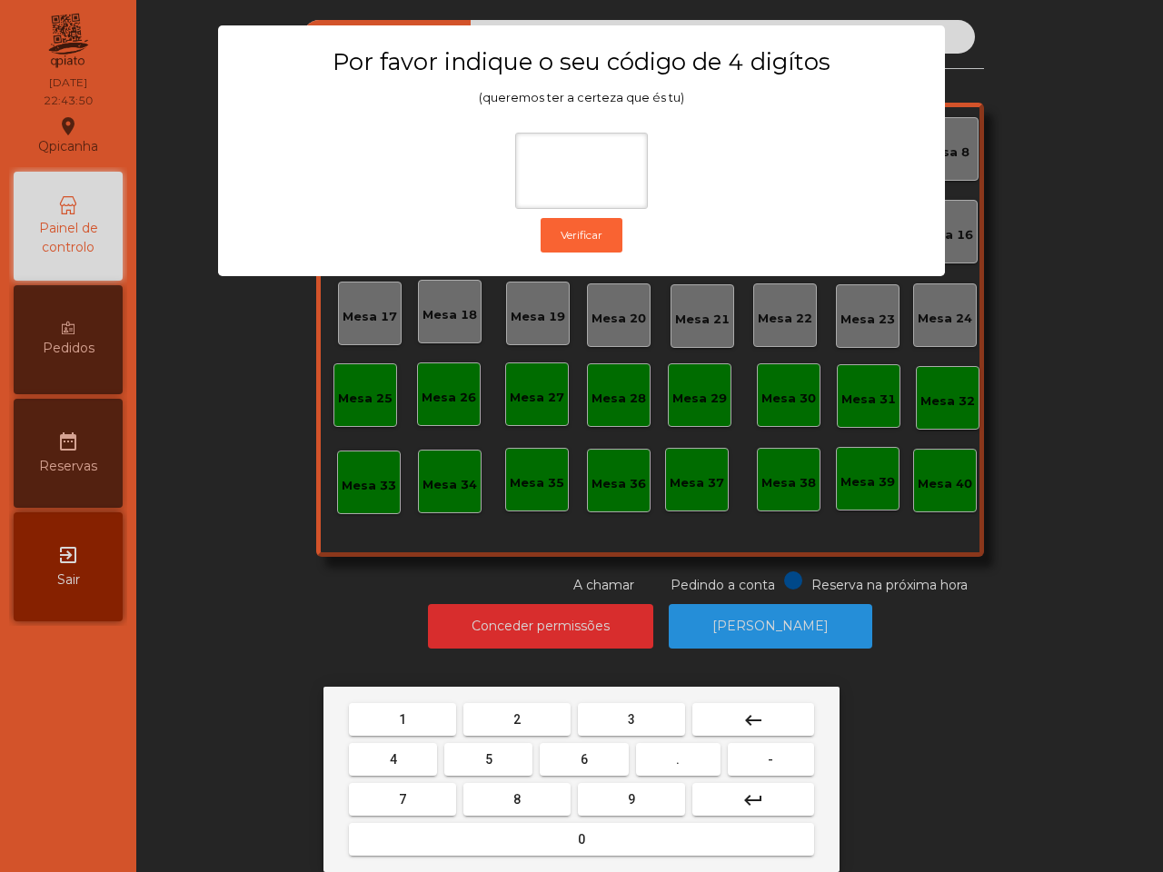
click at [577, 751] on button "6" at bounding box center [584, 759] width 88 height 33
click at [487, 770] on button "5" at bounding box center [488, 759] width 88 height 33
click at [410, 713] on button "1" at bounding box center [402, 719] width 107 height 33
click at [498, 700] on mat-keyboard-key "2" at bounding box center [517, 720] width 114 height 40
click at [513, 713] on span "2" at bounding box center [516, 719] width 7 height 15
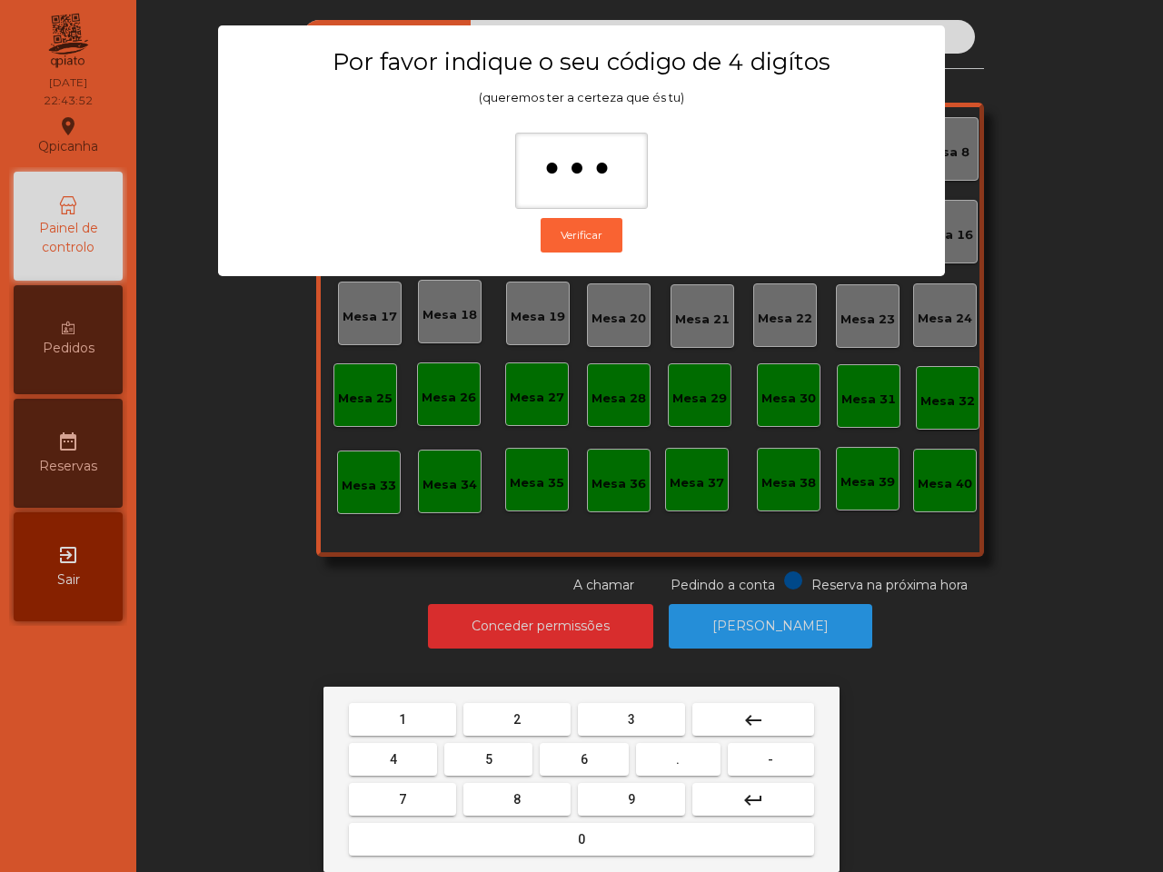
type input "****"
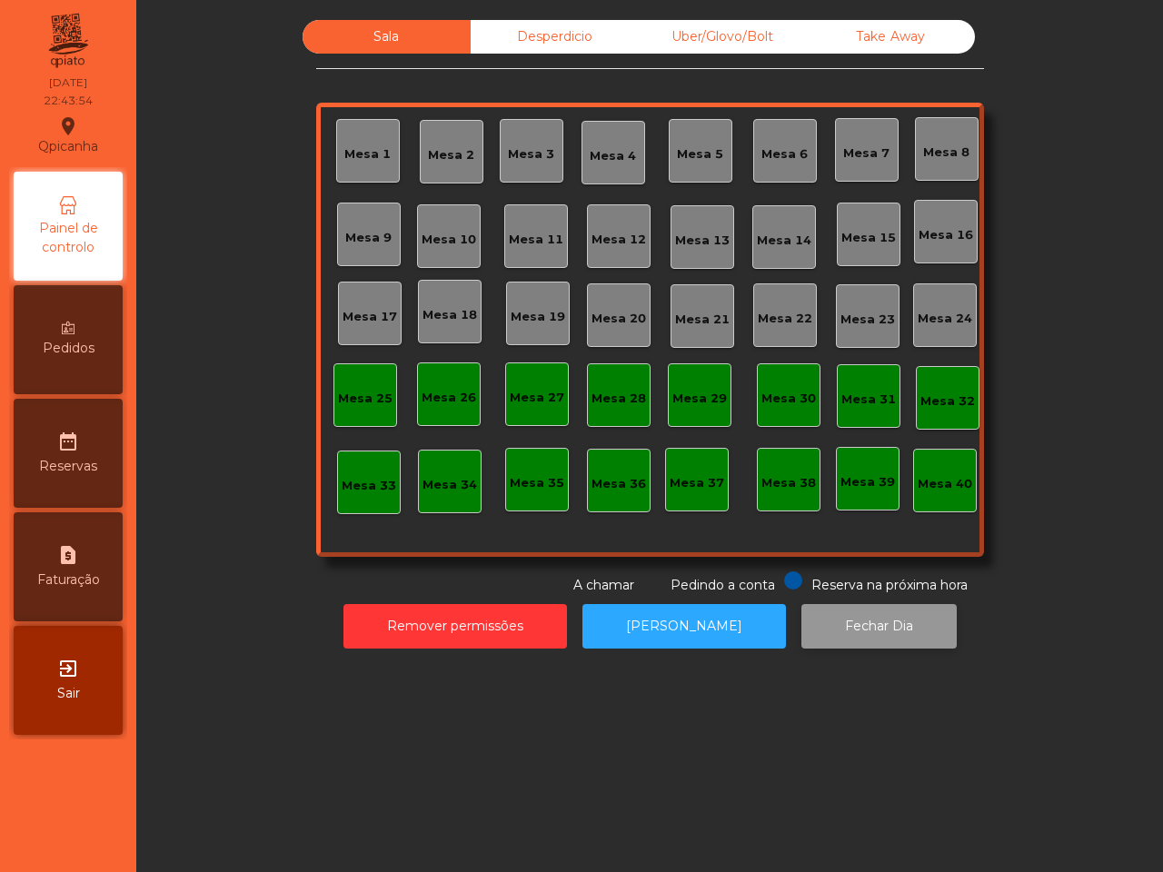
click at [845, 630] on button "Fechar Dia" at bounding box center [878, 626] width 155 height 45
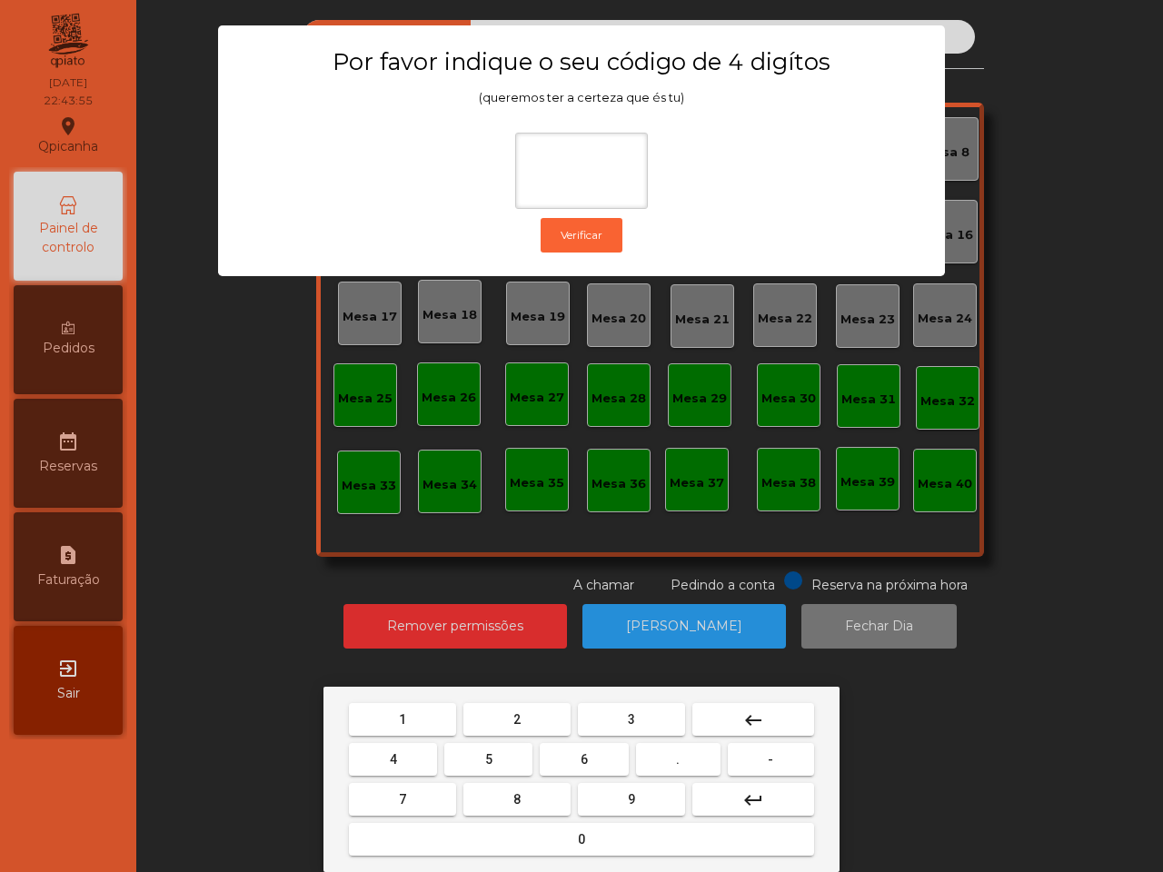
click at [588, 746] on button "6" at bounding box center [584, 759] width 88 height 33
click at [492, 750] on button "5" at bounding box center [488, 759] width 88 height 33
click at [441, 720] on button "1" at bounding box center [402, 719] width 107 height 33
click at [515, 712] on span "2" at bounding box center [516, 719] width 7 height 15
type input "****"
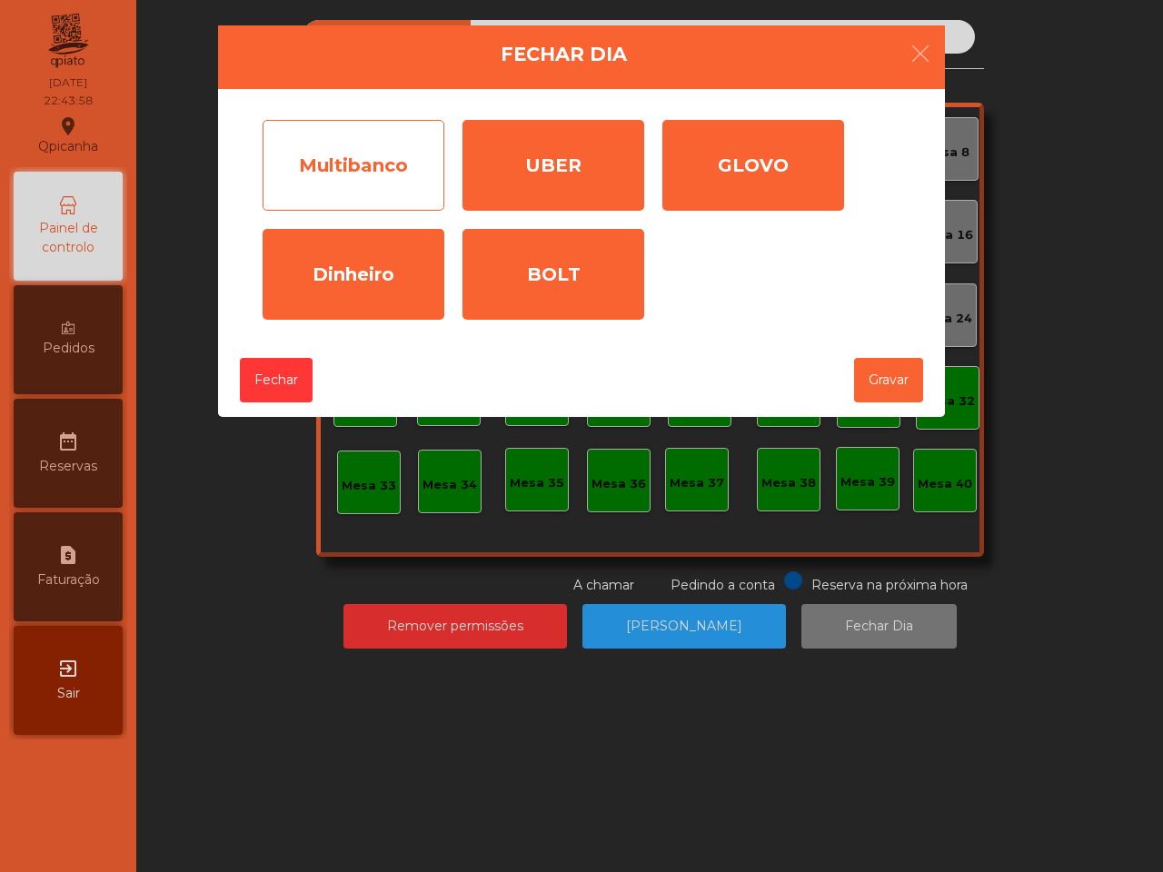
click at [368, 177] on div "Multibanco" at bounding box center [354, 165] width 182 height 91
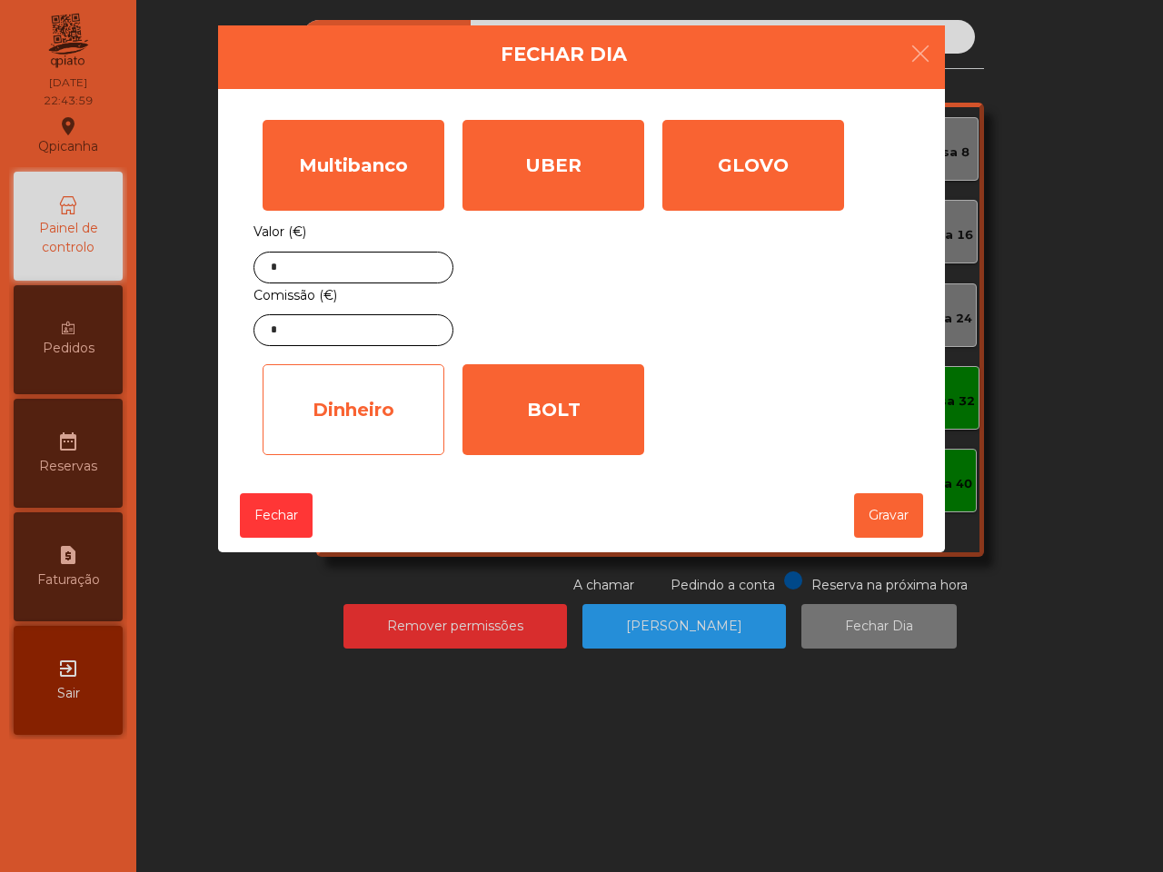
click at [361, 407] on div "Dinheiro" at bounding box center [354, 409] width 182 height 91
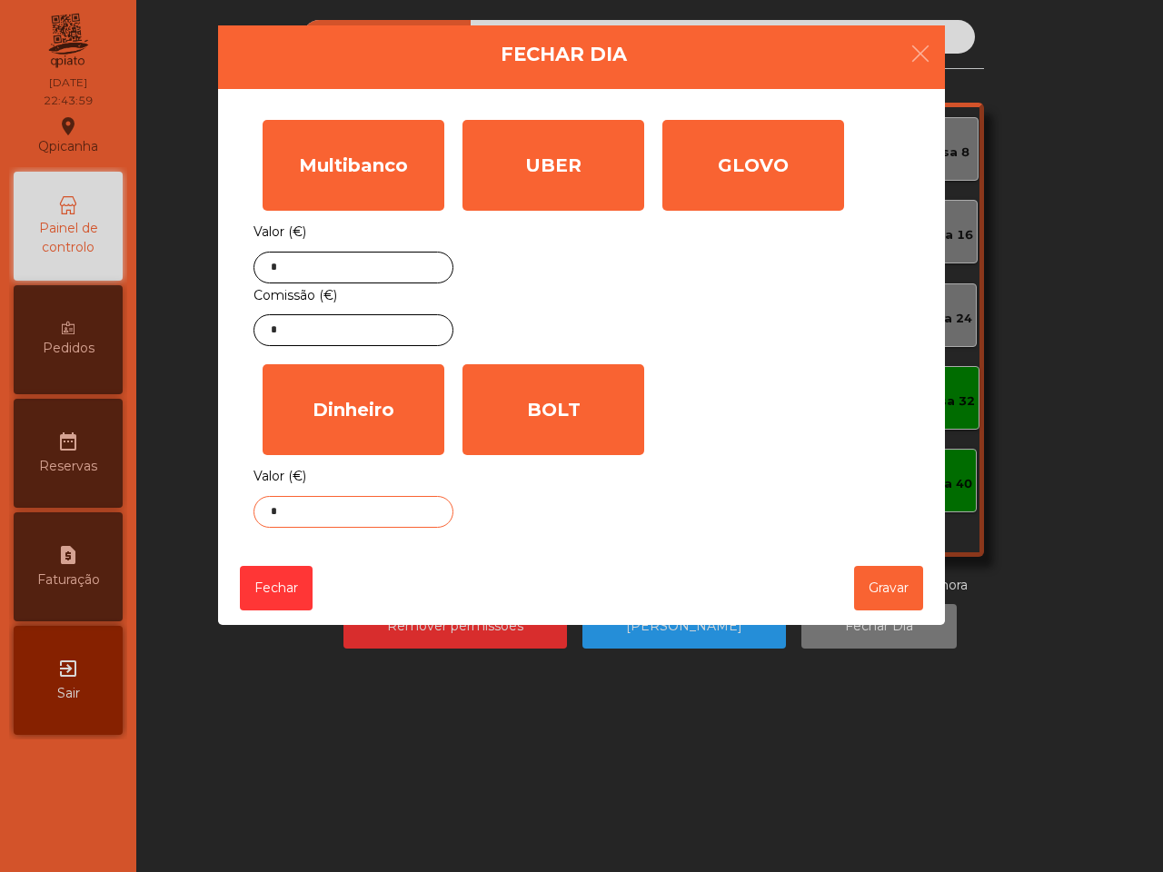
click at [347, 507] on input "*" at bounding box center [353, 512] width 200 height 32
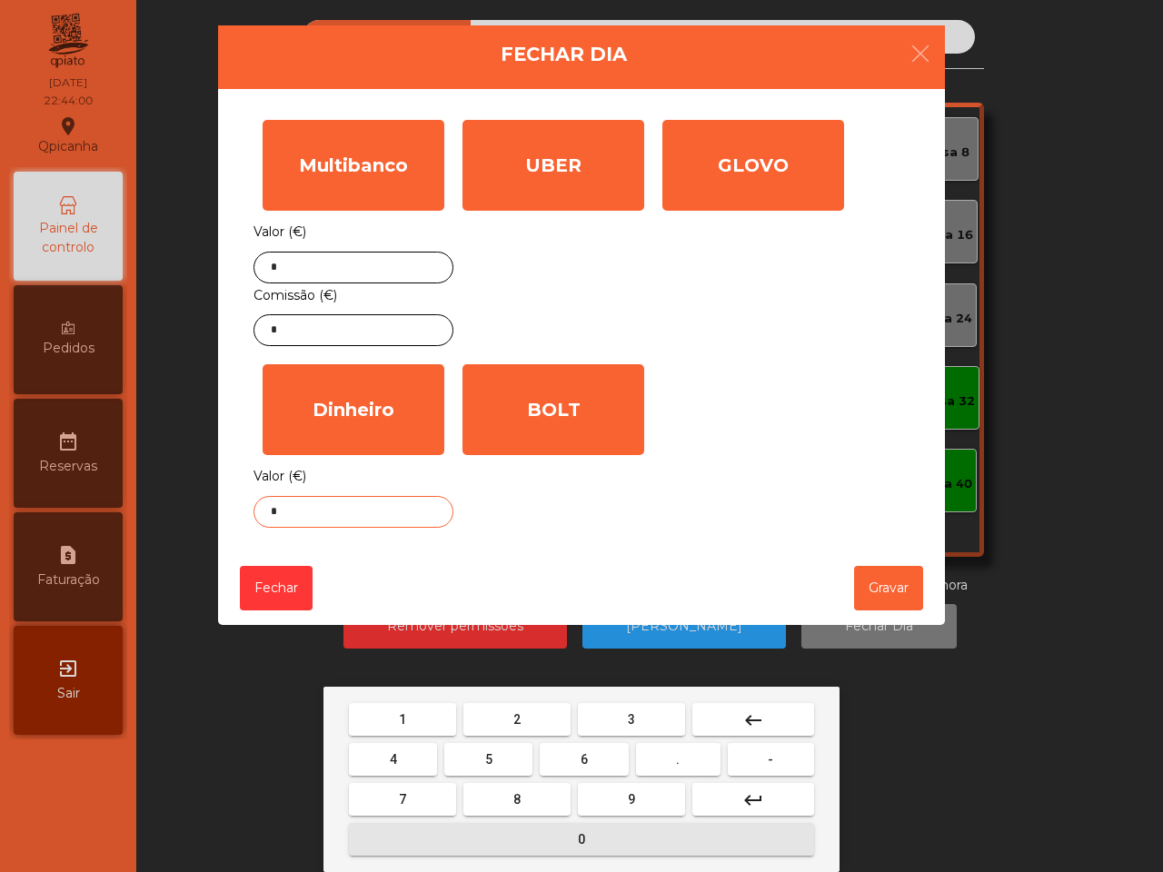
click at [583, 837] on span "0" at bounding box center [581, 839] width 7 height 15
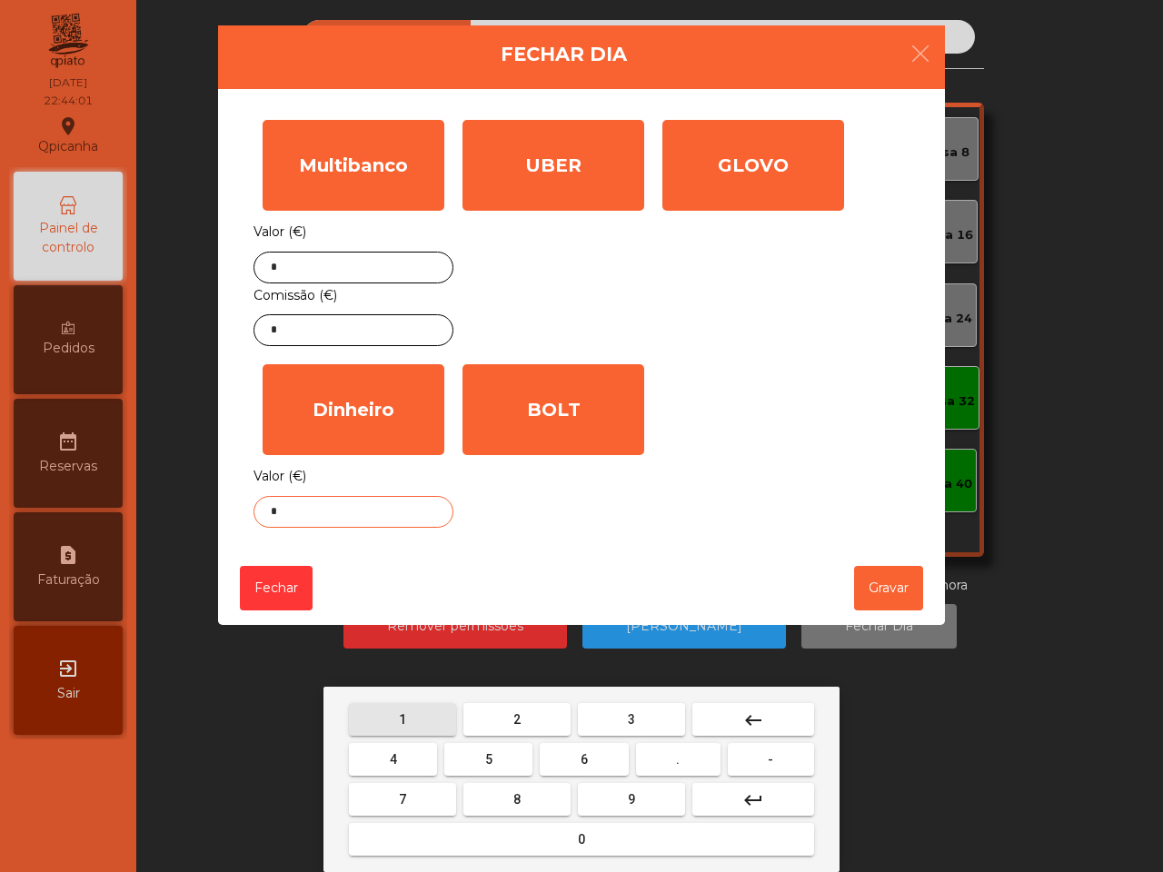
click at [415, 710] on button "1" at bounding box center [402, 719] width 107 height 33
type input "**"
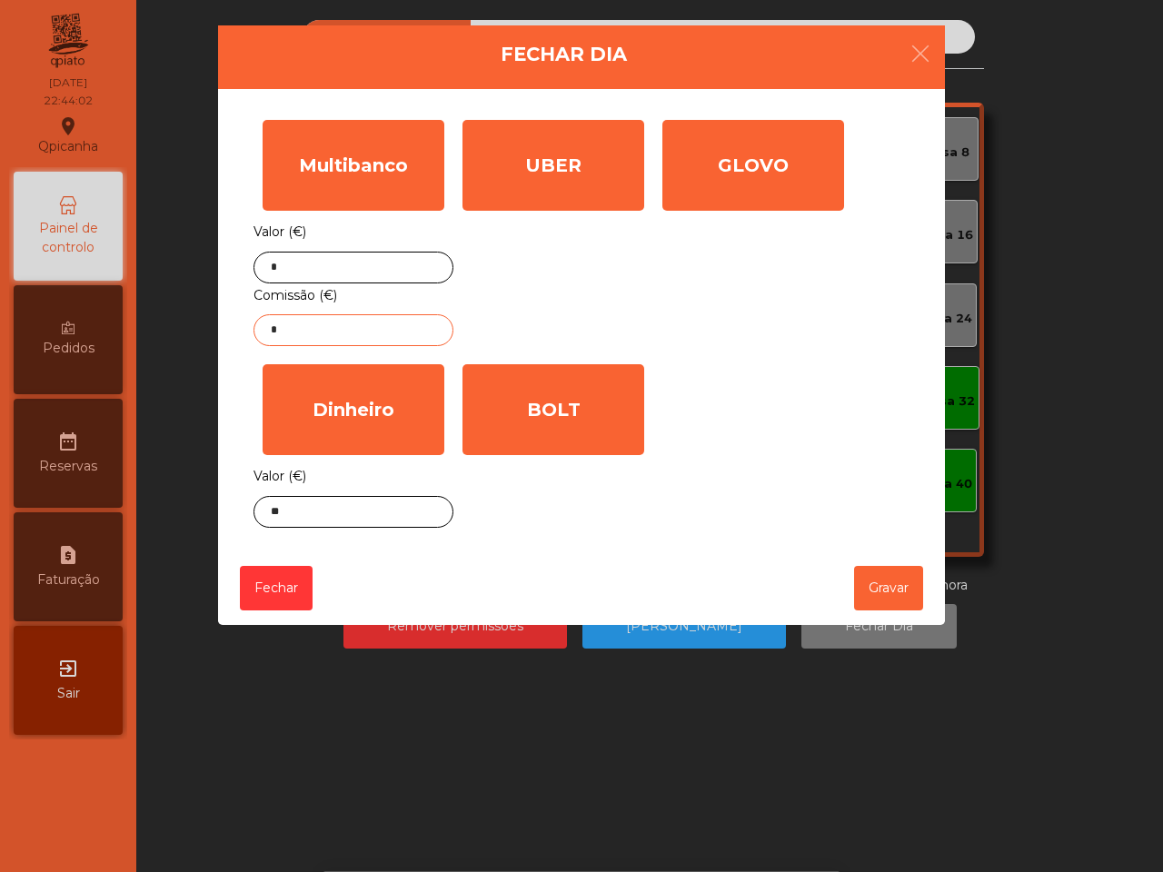
click at [351, 333] on input "*" at bounding box center [353, 330] width 200 height 32
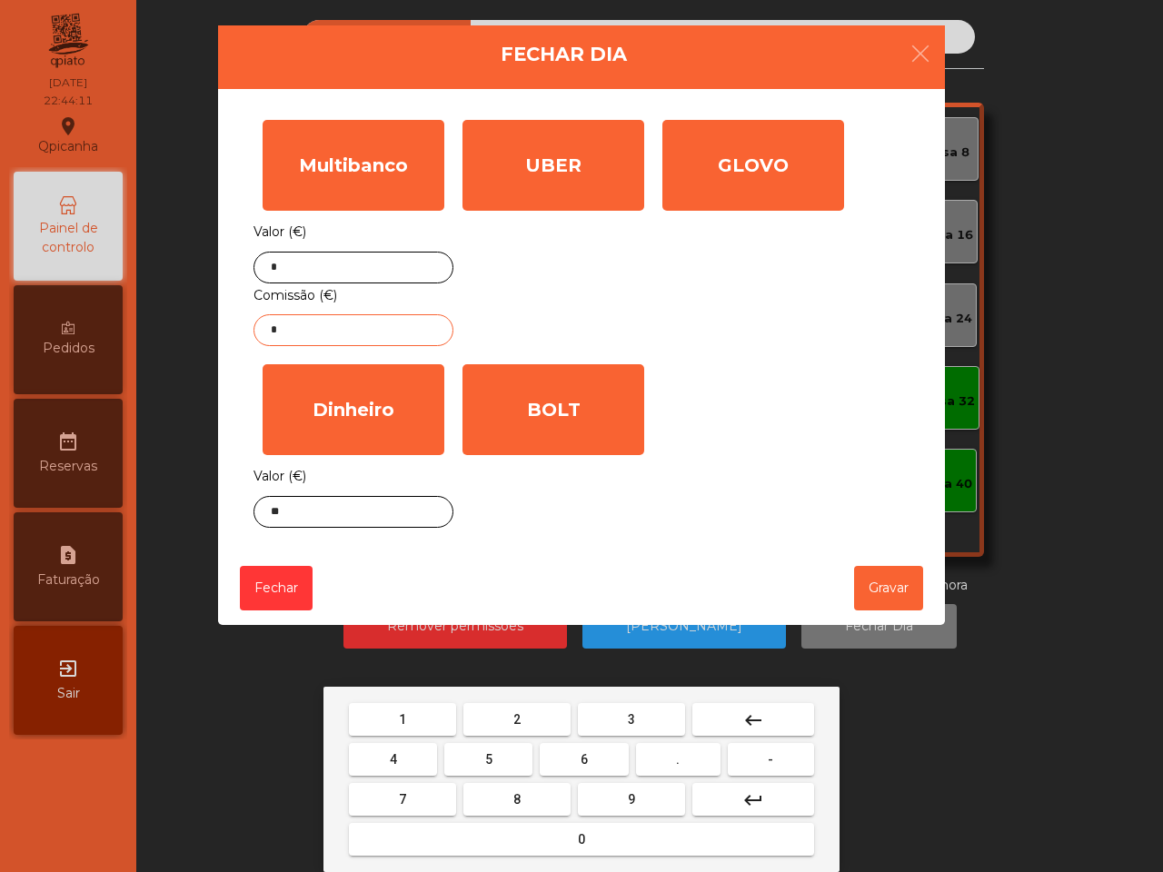
click at [581, 764] on span "6" at bounding box center [584, 759] width 7 height 15
click at [524, 710] on button "2" at bounding box center [516, 719] width 107 height 33
click at [655, 711] on button "3" at bounding box center [631, 719] width 107 height 33
click at [707, 760] on button "." at bounding box center [678, 759] width 84 height 33
click at [427, 716] on button "1" at bounding box center [402, 719] width 107 height 33
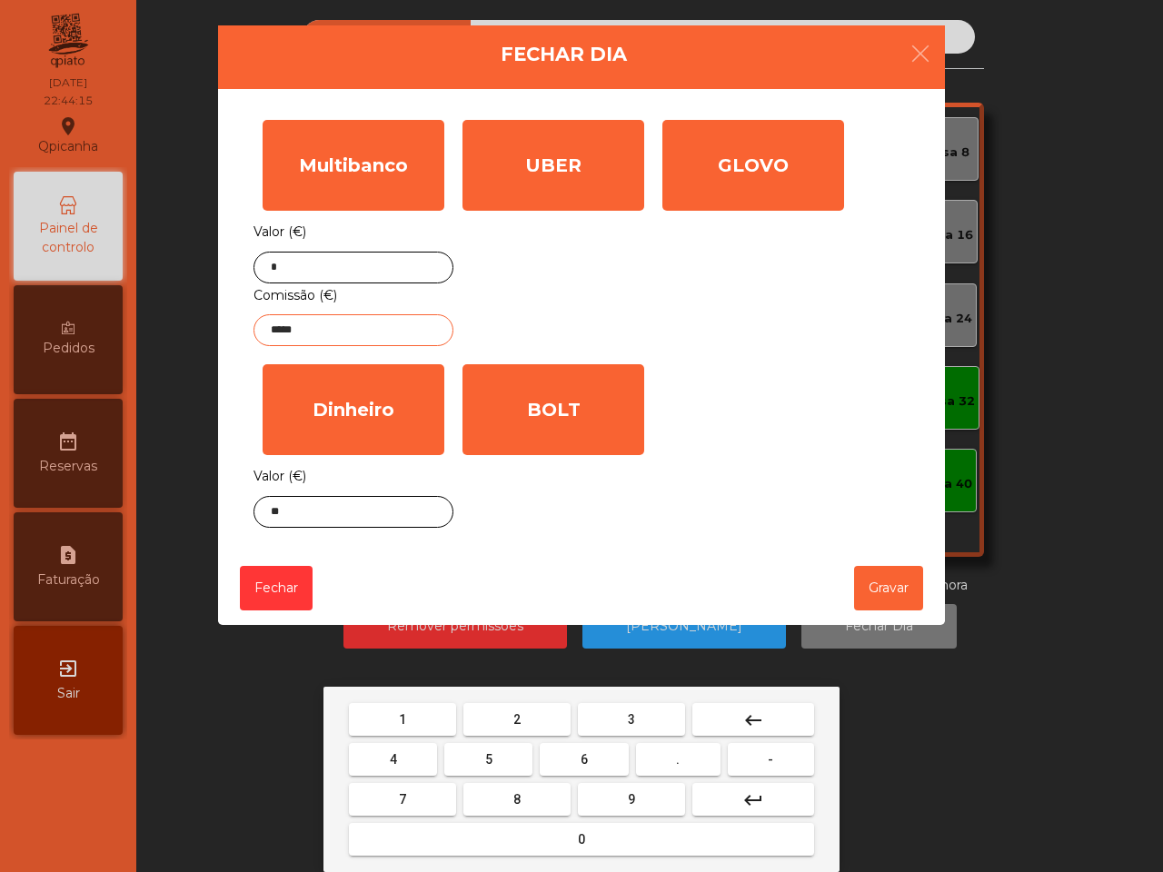
click at [752, 718] on mat-icon "keyboard_backspace" at bounding box center [753, 721] width 22 height 22
type input "*"
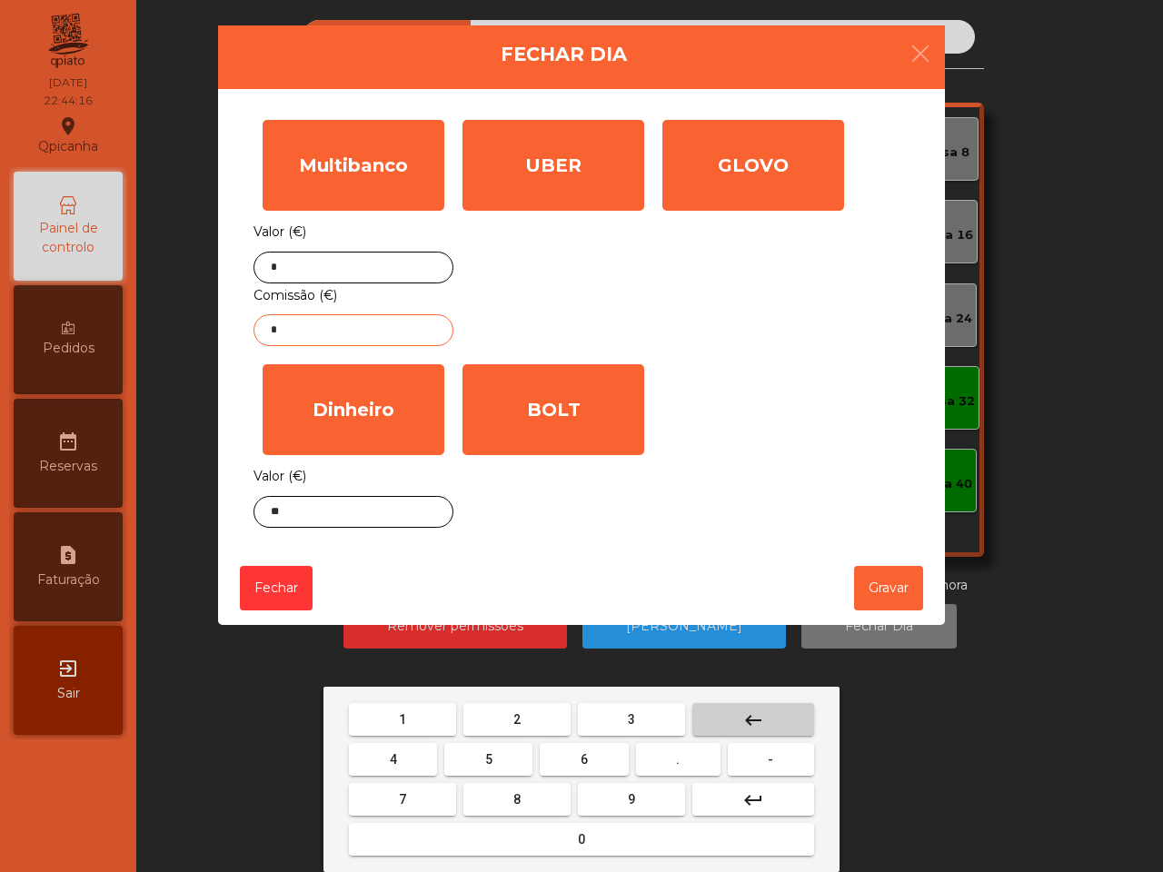
click at [752, 718] on mat-icon "keyboard_backspace" at bounding box center [753, 721] width 22 height 22
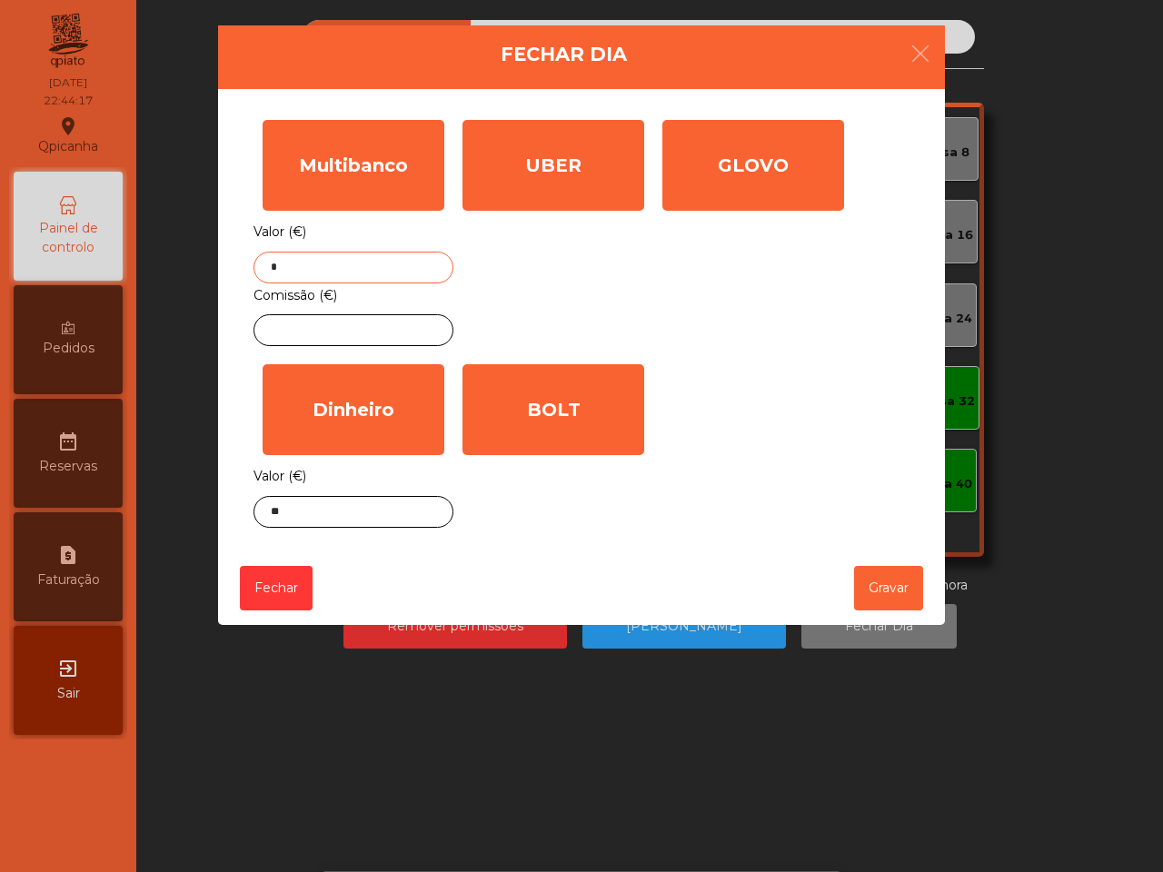
click at [371, 264] on input "*" at bounding box center [353, 268] width 200 height 32
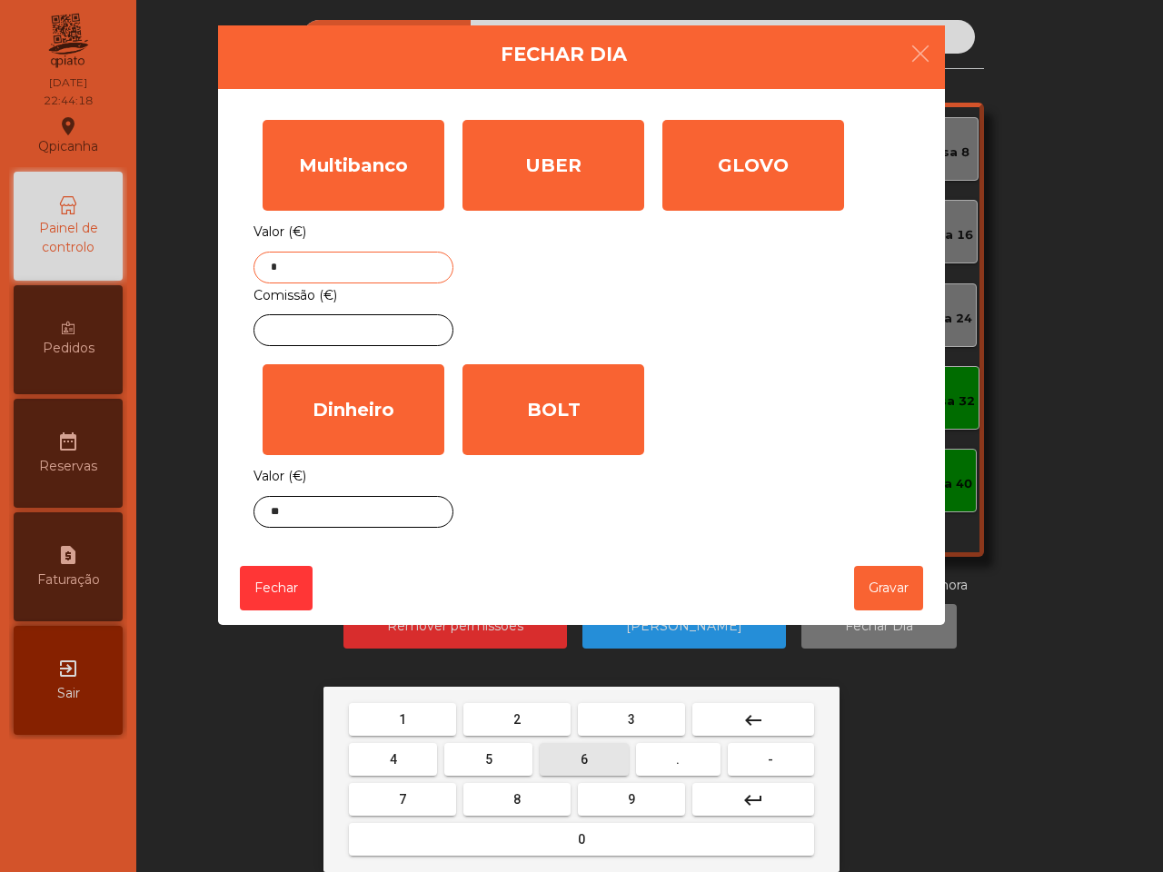
click at [581, 759] on span "6" at bounding box center [584, 759] width 7 height 15
click at [510, 714] on button "2" at bounding box center [516, 719] width 107 height 33
click at [602, 714] on button "3" at bounding box center [631, 719] width 107 height 33
click at [684, 761] on button "." at bounding box center [678, 759] width 84 height 33
click at [433, 720] on button "1" at bounding box center [402, 719] width 107 height 33
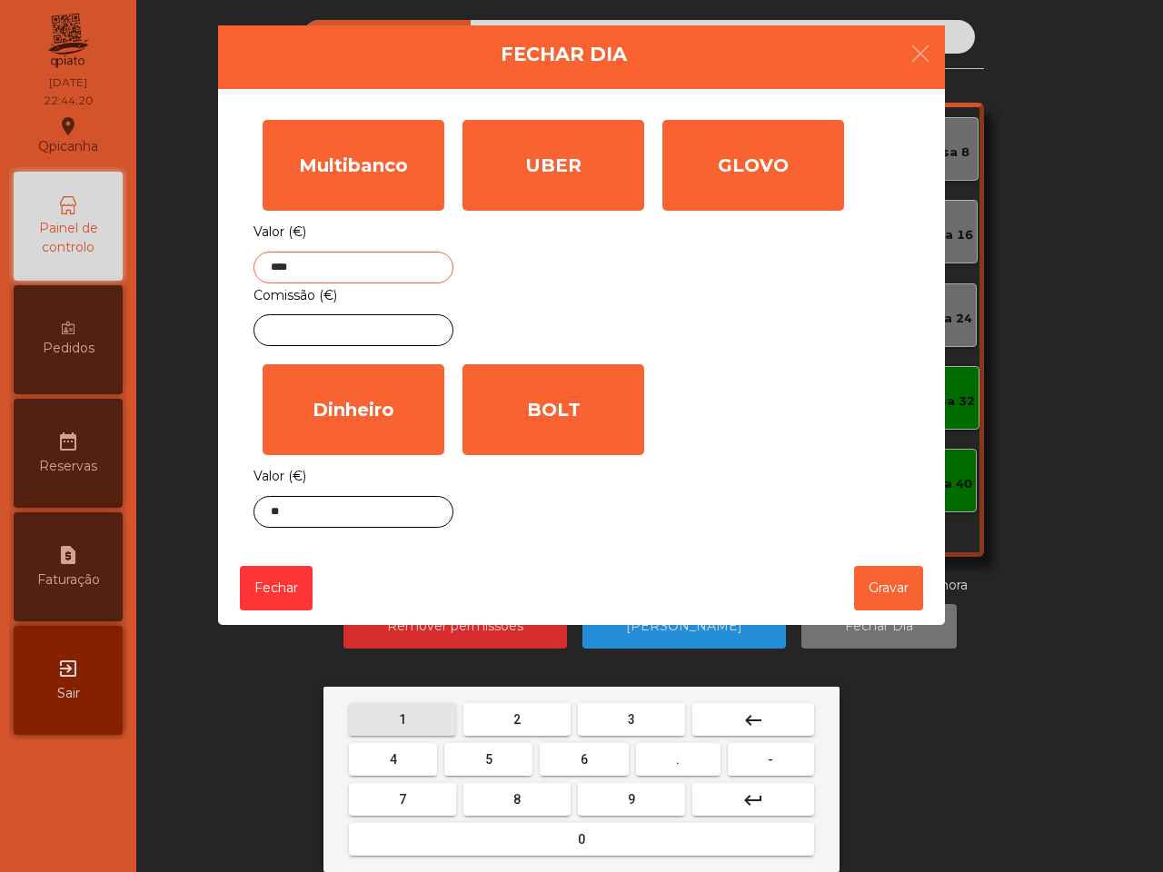
type input "*****"
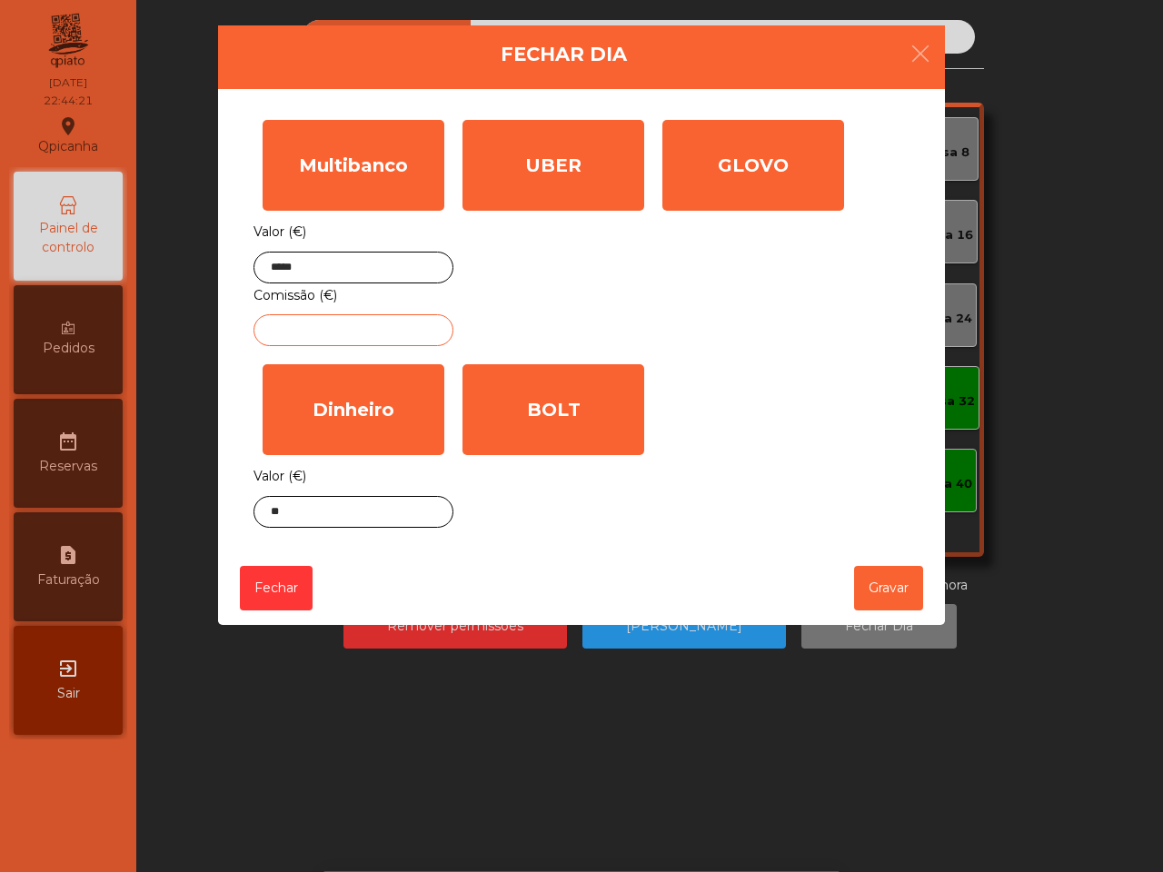
click at [364, 323] on input "text" at bounding box center [353, 330] width 200 height 32
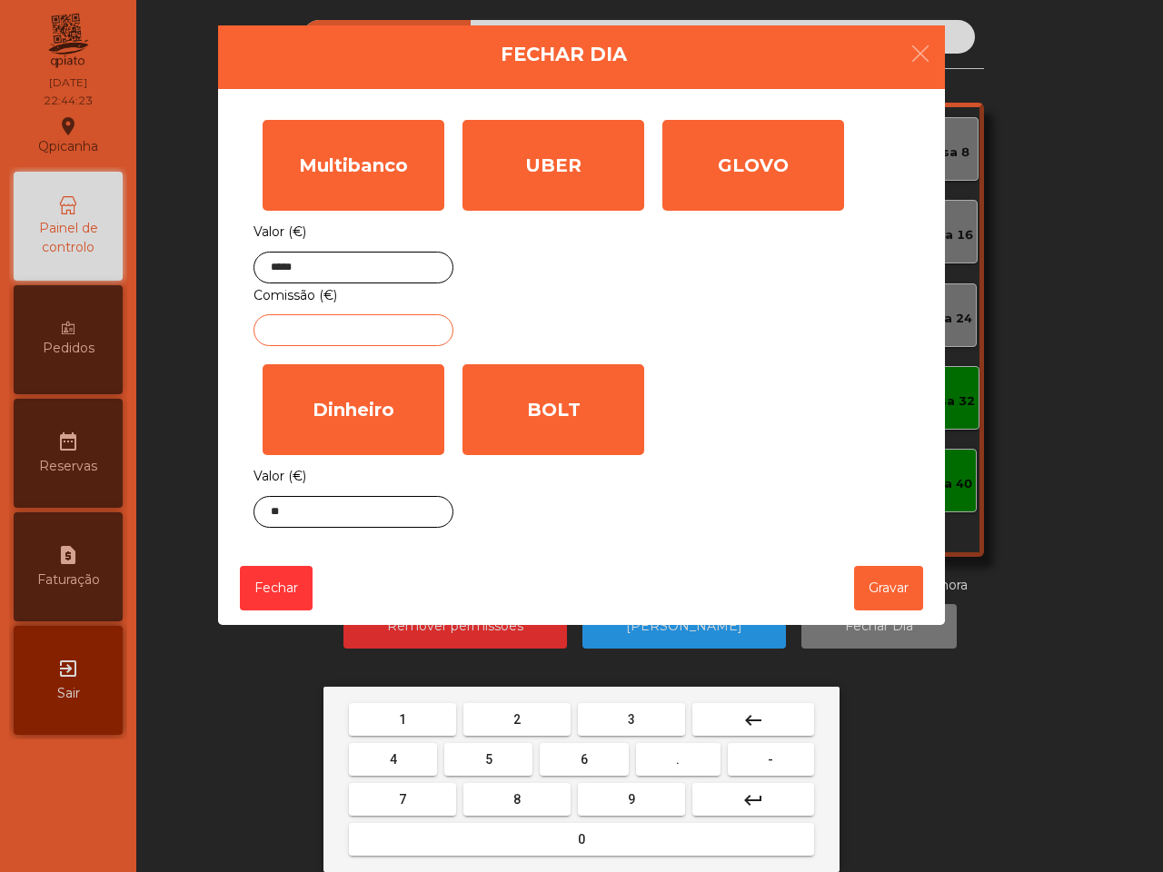
click at [424, 715] on button "1" at bounding box center [402, 719] width 107 height 33
click at [639, 714] on button "3" at bounding box center [631, 719] width 107 height 33
click at [768, 713] on button "keyboard_backspace" at bounding box center [753, 719] width 122 height 33
click at [754, 764] on button "-" at bounding box center [771, 759] width 86 height 33
click at [632, 716] on span "3" at bounding box center [631, 719] width 7 height 15
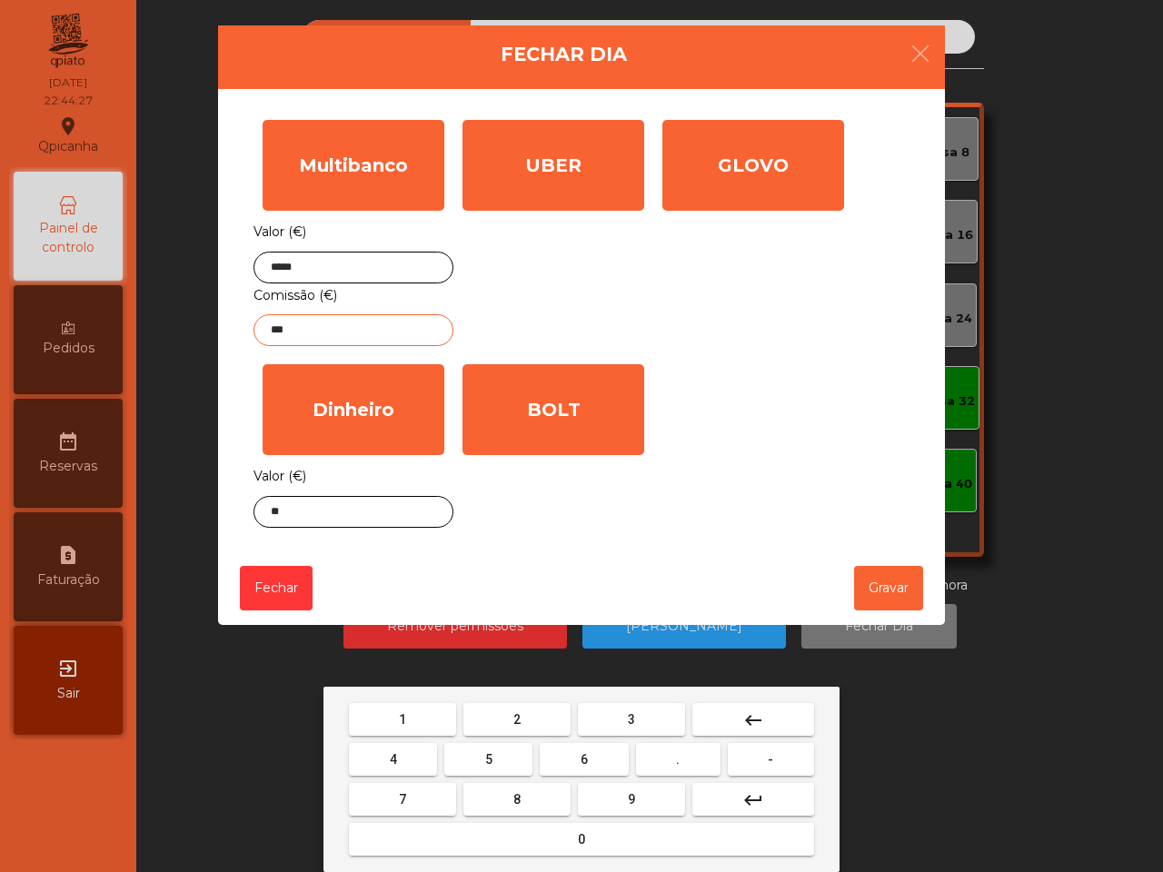
click at [777, 710] on button "keyboard_backspace" at bounding box center [753, 719] width 122 height 33
click at [706, 757] on button "." at bounding box center [678, 759] width 84 height 33
click at [669, 720] on button "3" at bounding box center [631, 719] width 107 height 33
click at [404, 760] on button "4" at bounding box center [393, 759] width 88 height 33
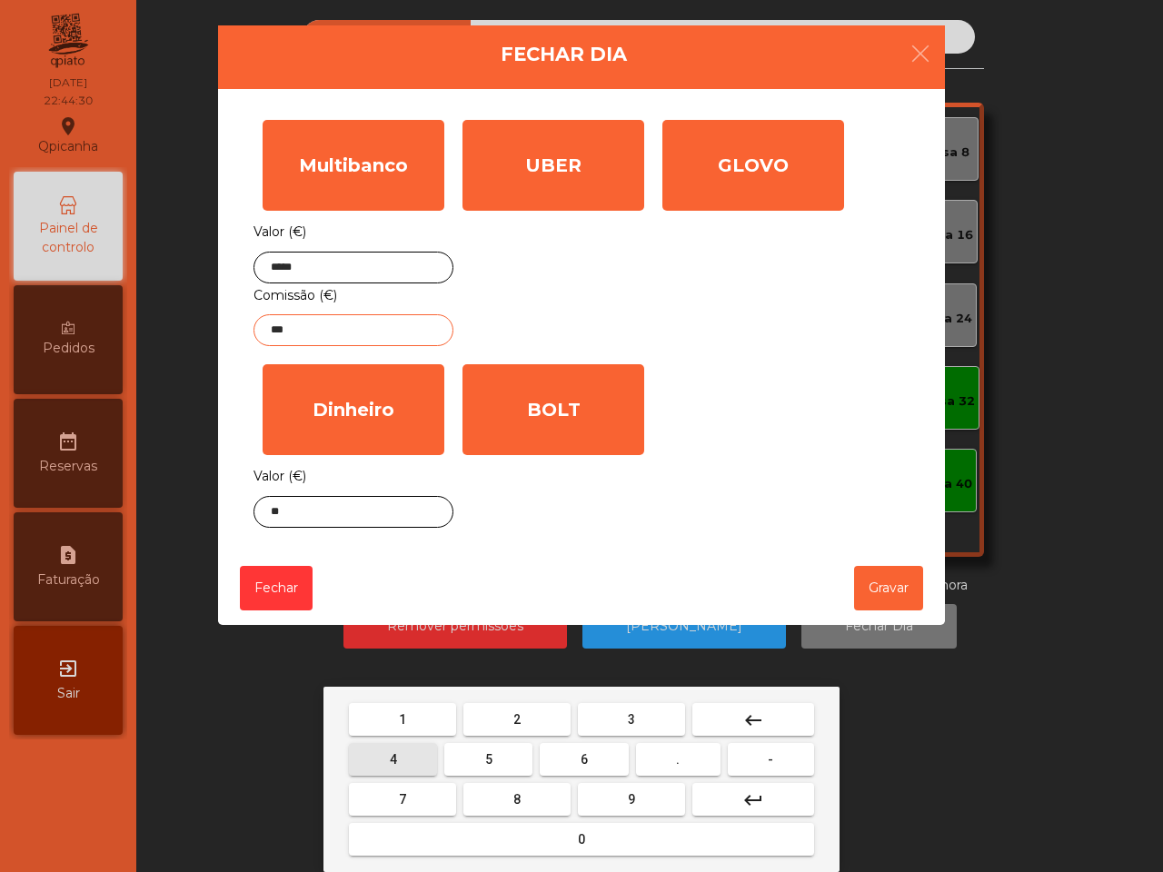
type input "****"
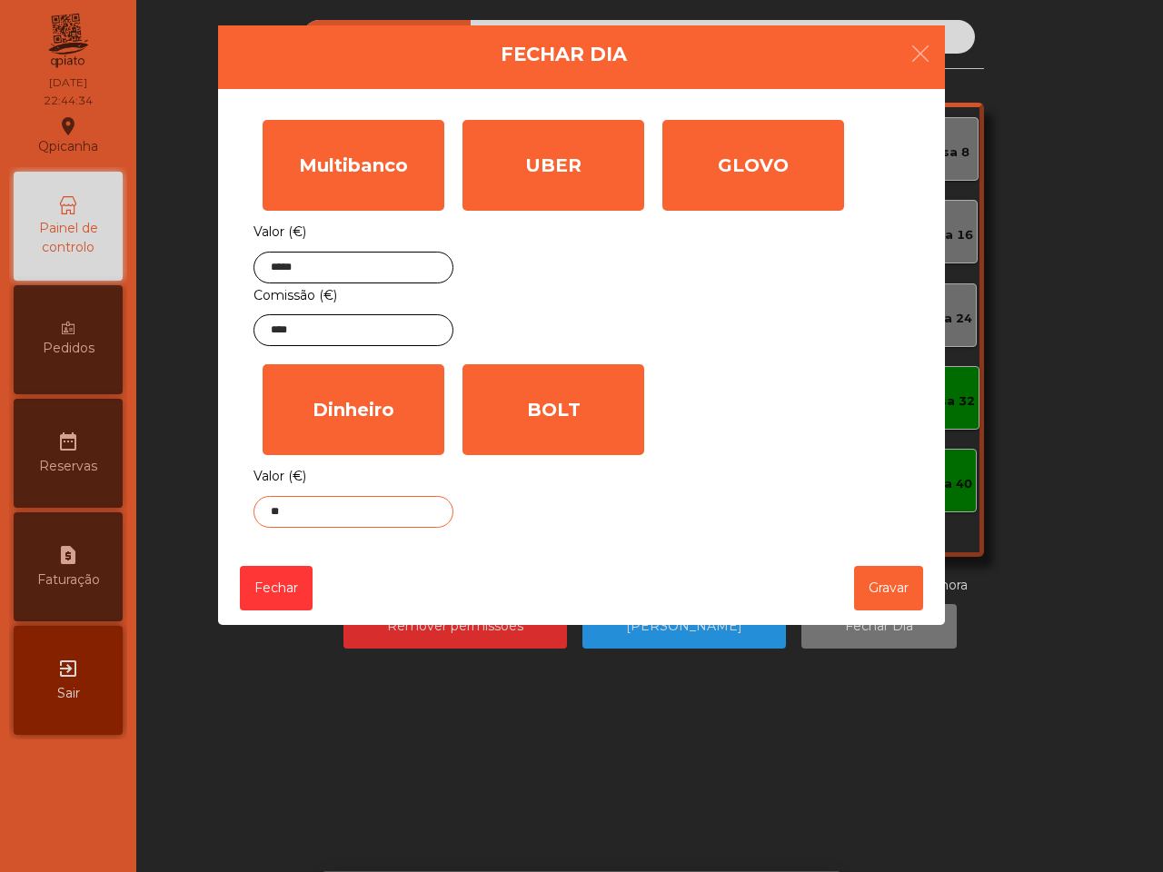
click at [279, 516] on input "**" at bounding box center [353, 512] width 200 height 32
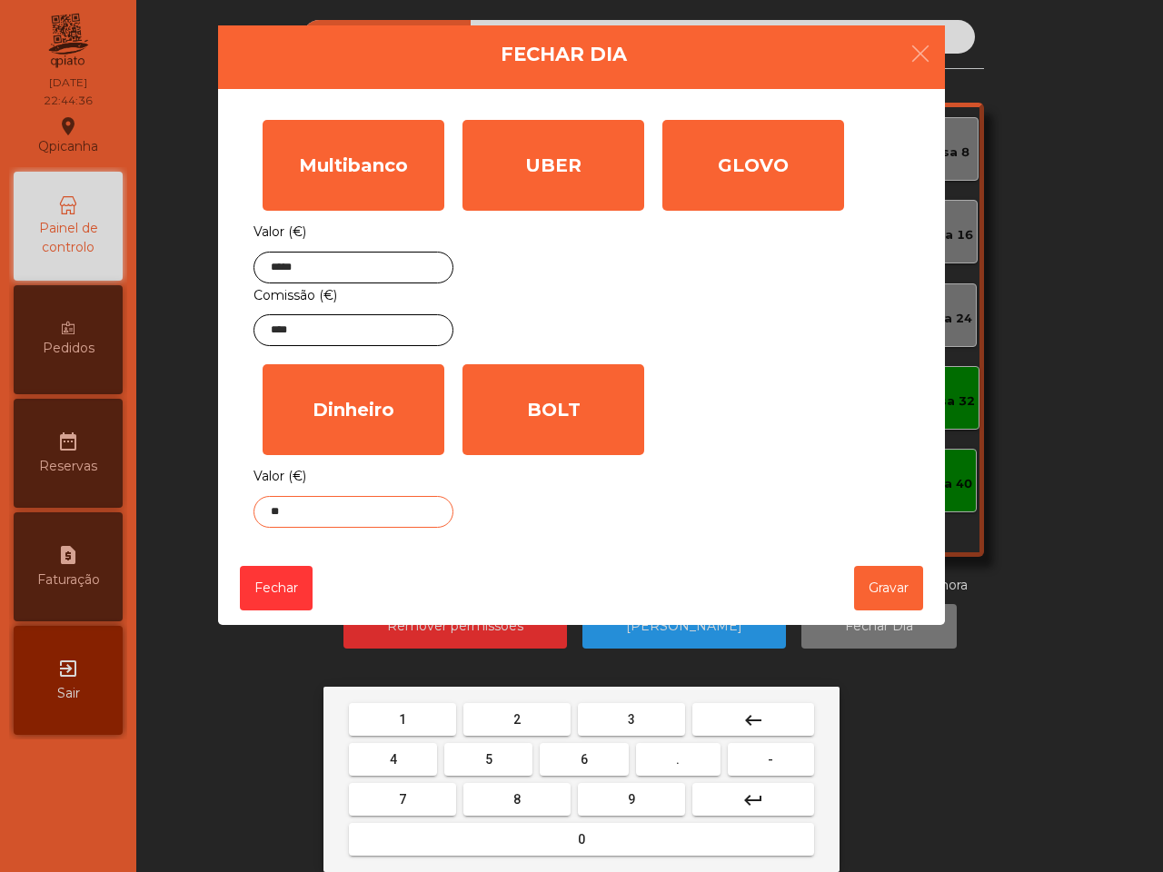
click at [707, 766] on button "." at bounding box center [678, 759] width 84 height 33
type input "***"
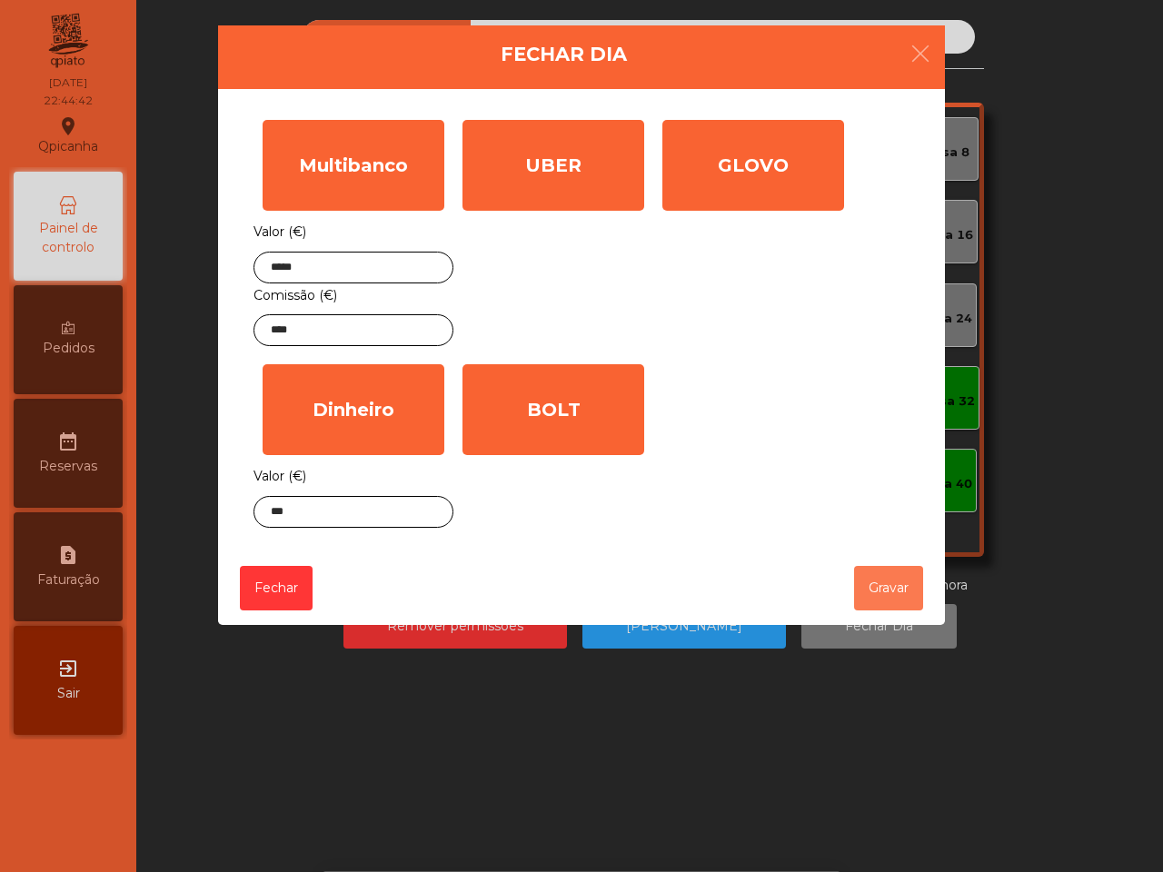
click at [868, 582] on button "Gravar" at bounding box center [888, 588] width 69 height 45
